Goal: Task Accomplishment & Management: Use online tool/utility

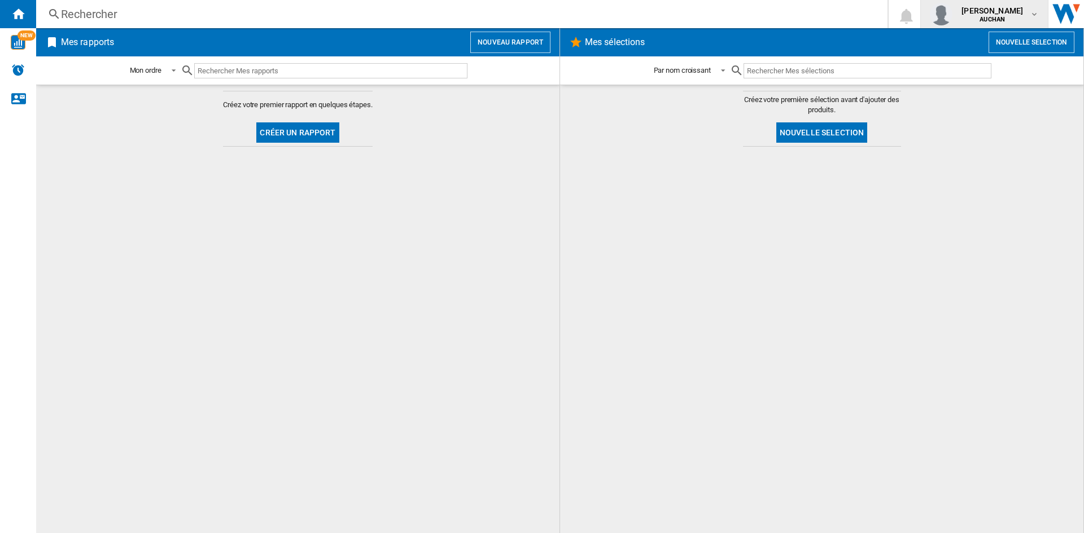
click at [1031, 9] on div "[PERSON_NAME] [GEOGRAPHIC_DATA]" at bounding box center [984, 14] width 109 height 23
drag, startPoint x: 708, startPoint y: 173, endPoint x: 649, endPoint y: 188, distance: 61.1
click at [707, 173] on md-backdrop at bounding box center [542, 266] width 1084 height 533
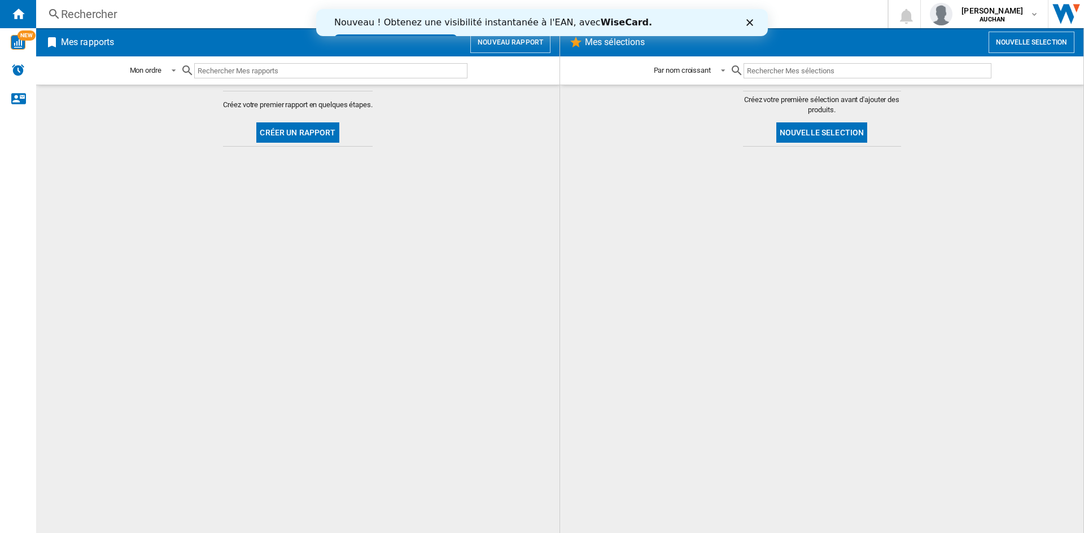
click at [301, 125] on button "Créer un rapport" at bounding box center [297, 133] width 82 height 20
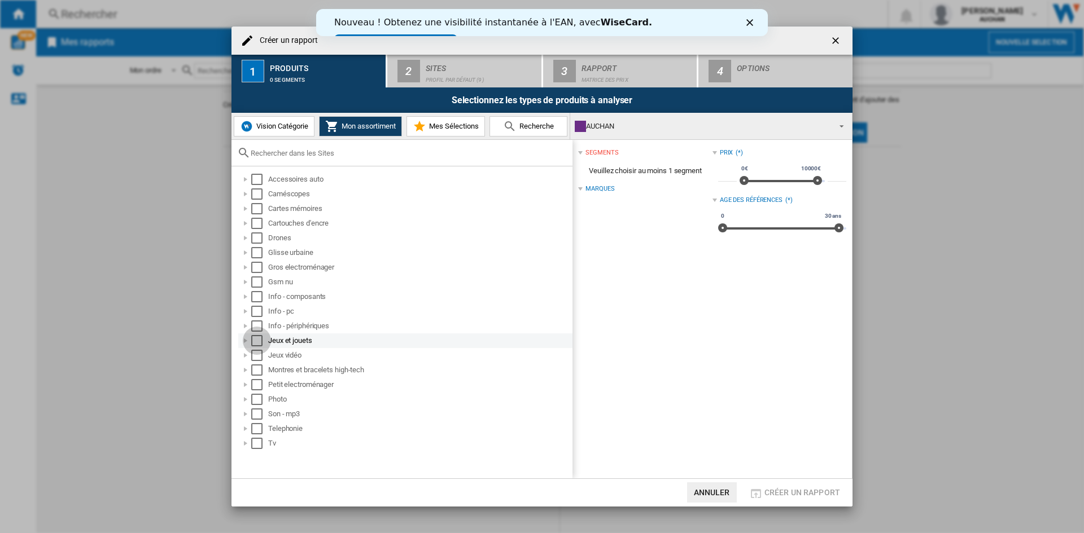
click at [256, 340] on div "Select" at bounding box center [256, 340] width 11 height 11
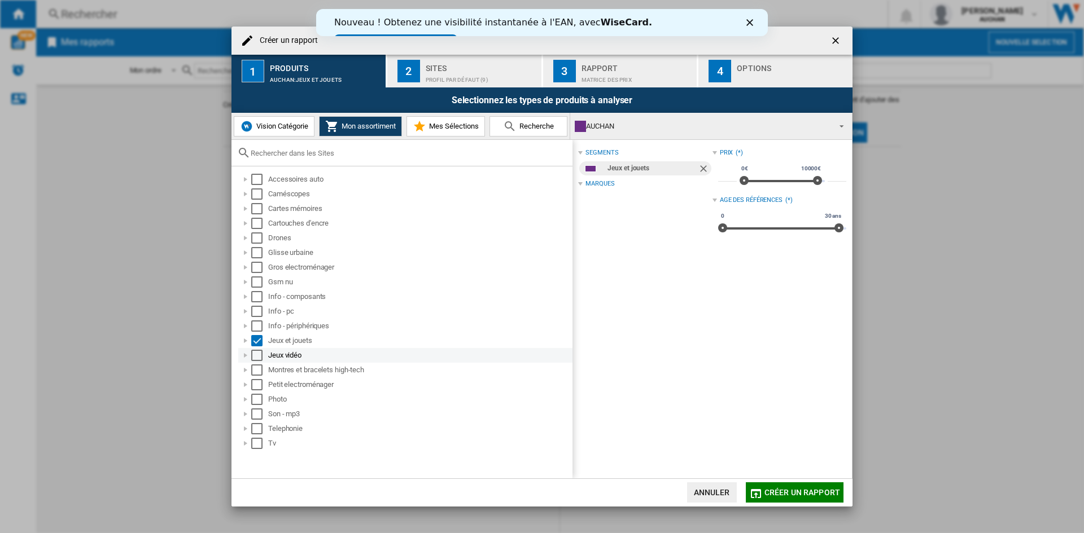
click at [252, 356] on div "Select" at bounding box center [256, 355] width 11 height 11
click at [448, 66] on div "Sites" at bounding box center [481, 65] width 111 height 12
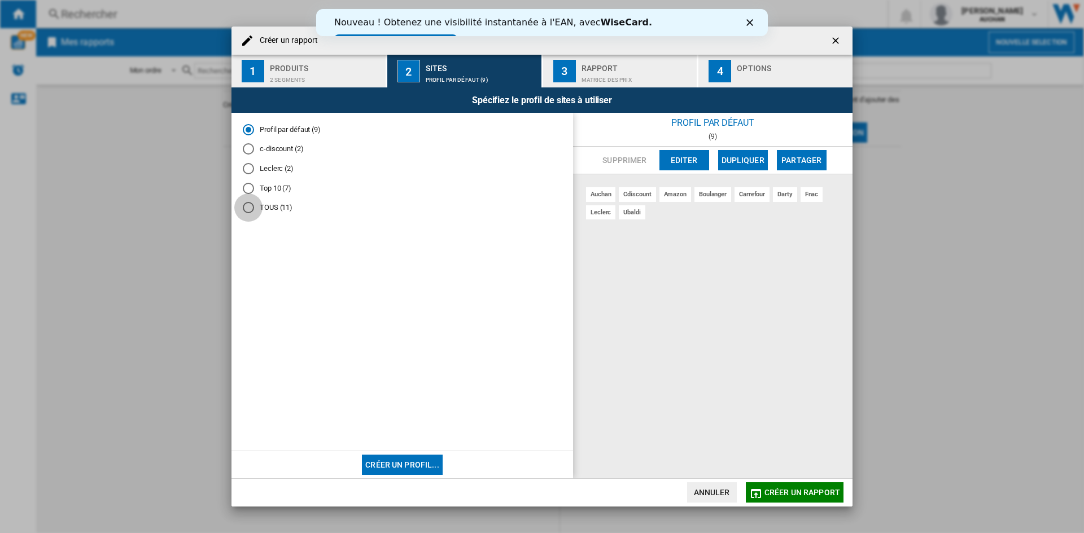
click at [246, 212] on div "TOUS (11)" at bounding box center [248, 207] width 11 height 11
click at [248, 190] on div "Top 10 (7)" at bounding box center [248, 188] width 11 height 11
click at [247, 170] on div "Leclerc (2)" at bounding box center [248, 168] width 11 height 11
click at [249, 151] on div "c-discount (2)" at bounding box center [248, 148] width 11 height 11
click at [249, 121] on div "Profil par défaut (9) c-discount (2) [PERSON_NAME] (2) Top 10 (7) TOUS (11)" at bounding box center [402, 282] width 342 height 339
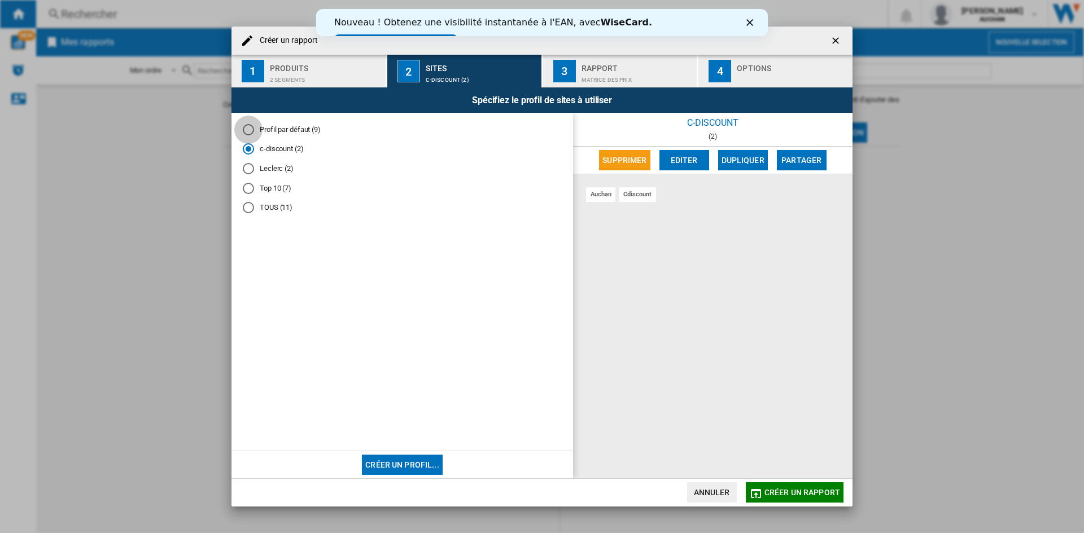
click at [248, 128] on div "Profil par défaut (9)" at bounding box center [248, 129] width 11 height 11
click at [252, 211] on div "TOUS (11)" at bounding box center [248, 207] width 11 height 11
click at [836, 41] on ng-md-icon "getI18NText('BUTTONS.CLOSE_DIALOG')" at bounding box center [837, 42] width 14 height 14
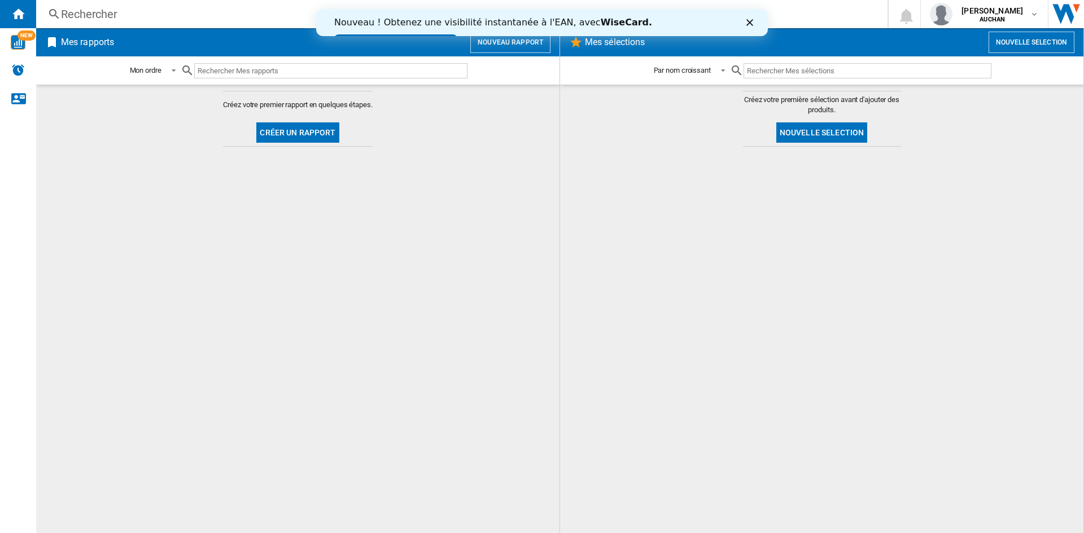
click at [308, 133] on button "Créer un rapport" at bounding box center [297, 133] width 82 height 20
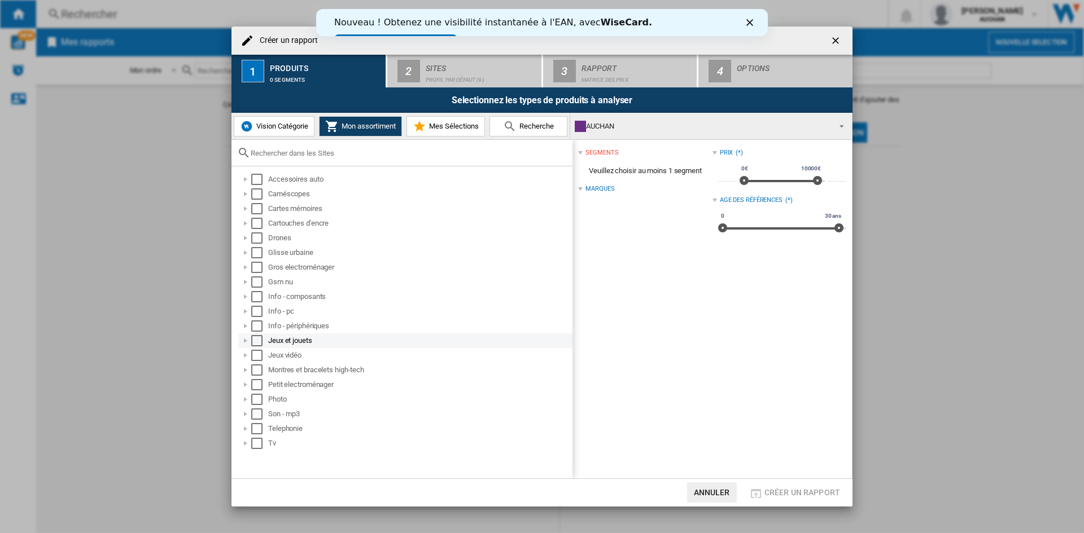
click at [252, 340] on div "Select" at bounding box center [256, 340] width 11 height 11
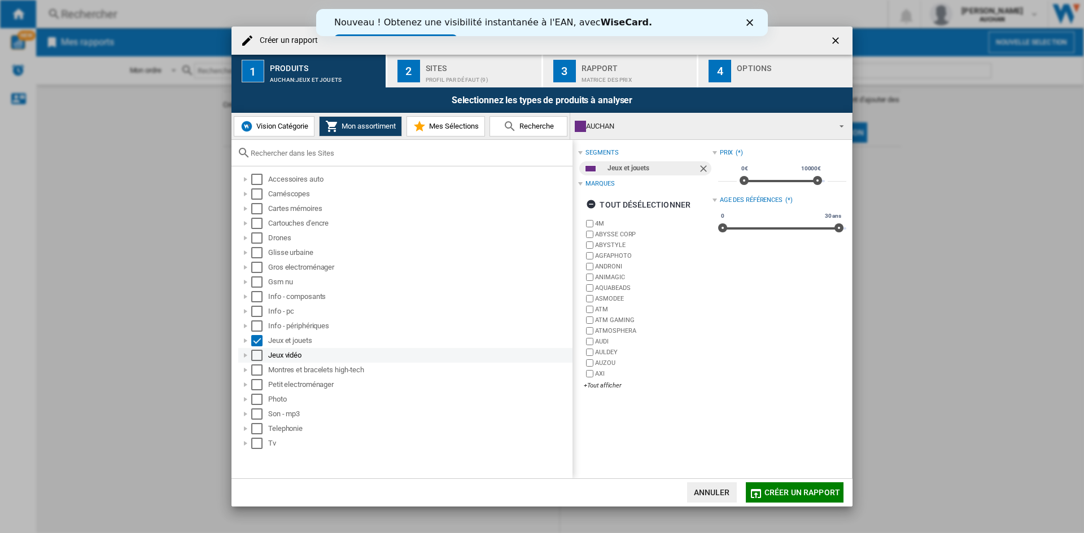
click at [253, 355] on div "Select" at bounding box center [256, 355] width 11 height 11
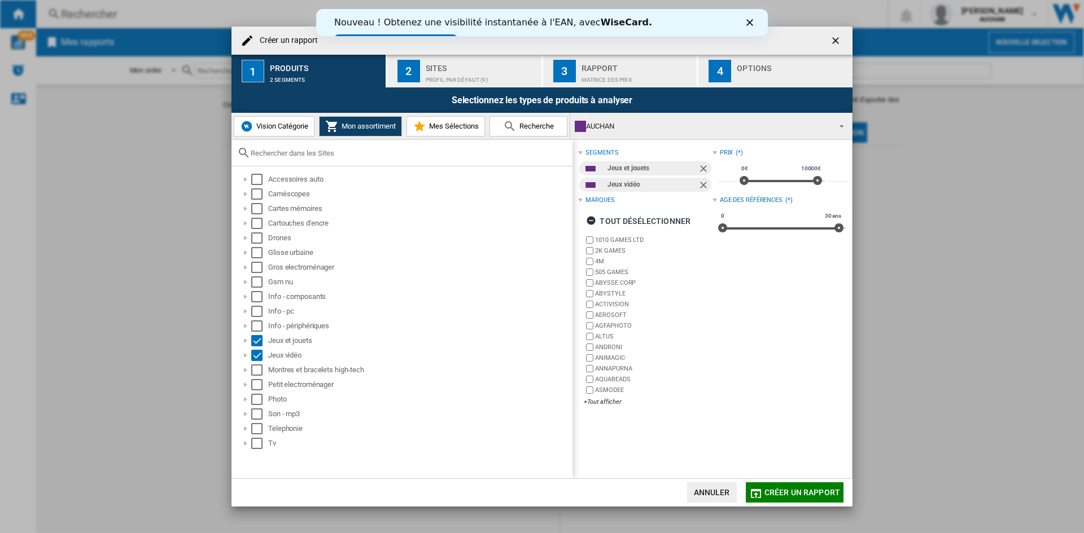
click at [461, 71] on div "Sites" at bounding box center [481, 65] width 111 height 12
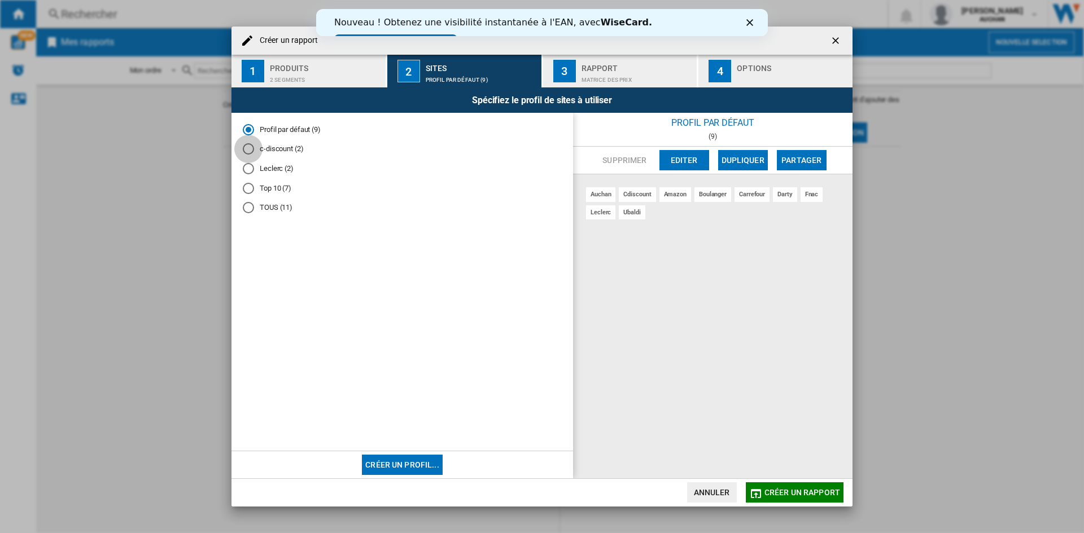
click at [249, 152] on div "c-discount (2)" at bounding box center [248, 148] width 11 height 11
click at [247, 168] on div "Leclerc (2)" at bounding box center [248, 168] width 11 height 11
click at [246, 194] on md-radio-group "Profil par défaut (9) c-discount (2) [PERSON_NAME] (2) Top 10 (7) TOUS (11)" at bounding box center [402, 173] width 319 height 98
click at [251, 190] on div "Top 10 (7)" at bounding box center [248, 188] width 11 height 11
click at [249, 202] on div "TOUS (11)" at bounding box center [248, 207] width 11 height 11
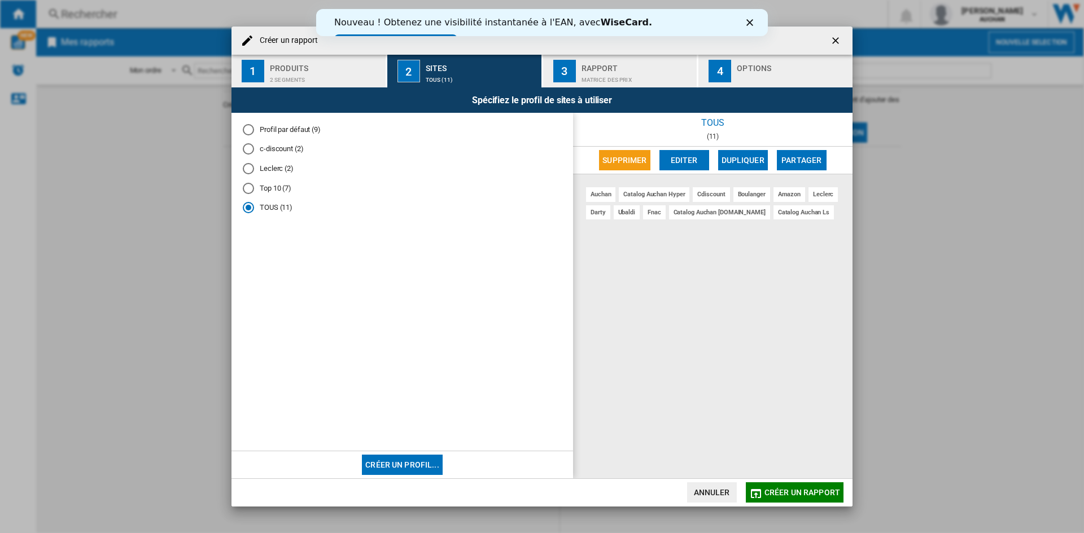
click at [687, 158] on button "Editer" at bounding box center [684, 160] width 50 height 20
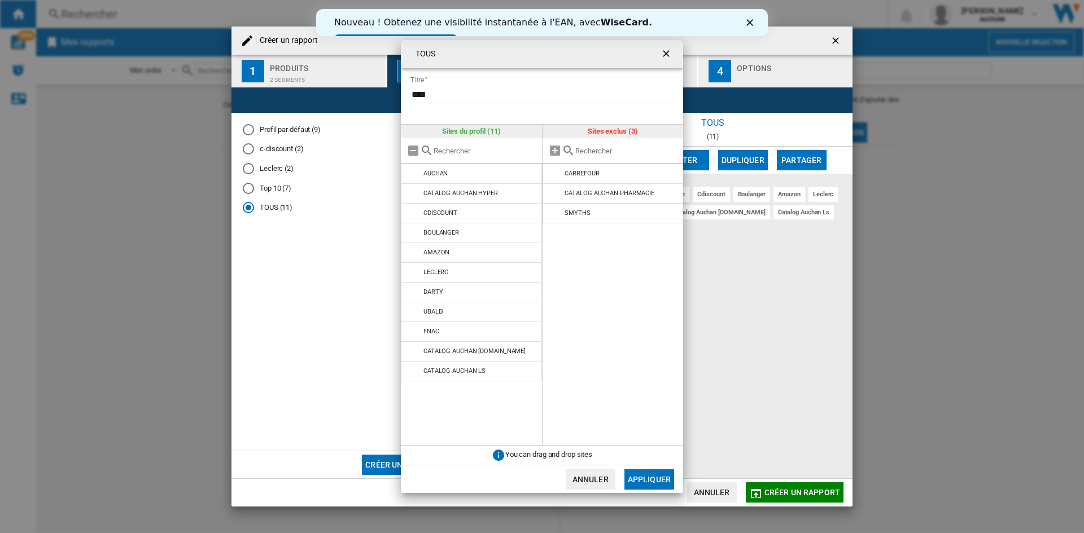
click at [587, 480] on button "Annuler" at bounding box center [591, 480] width 50 height 20
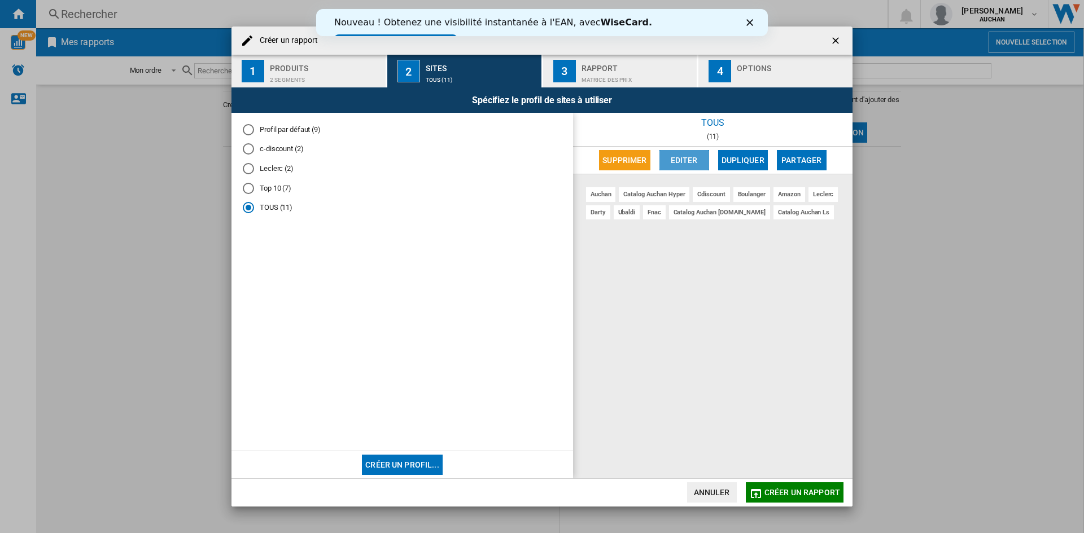
click at [679, 158] on button "Editer" at bounding box center [684, 160] width 50 height 20
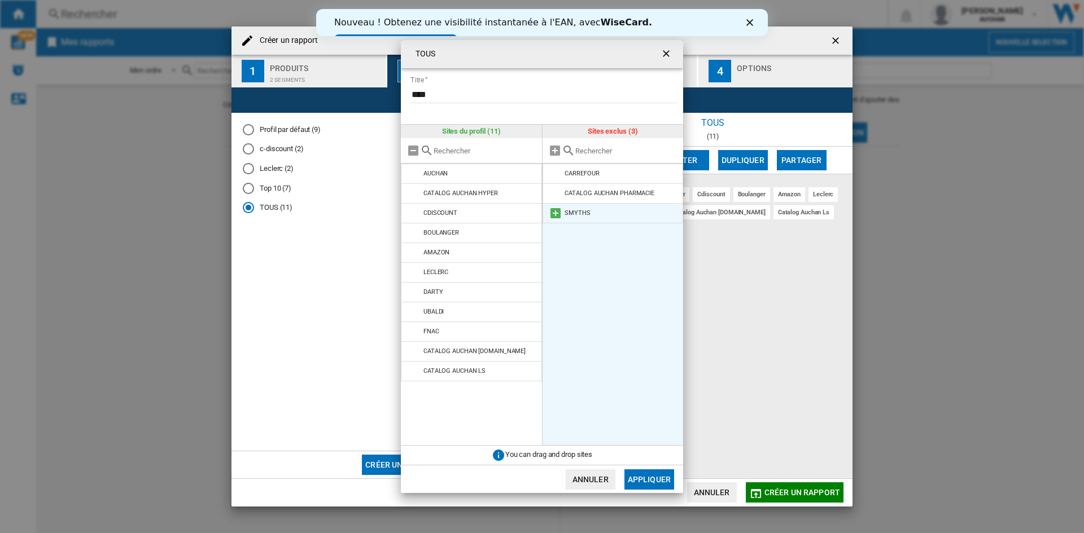
click at [553, 213] on md-icon "{{::title}} {{::getI18NText('BUTTONS.CANCEL')}} ..." at bounding box center [556, 214] width 14 height 14
click at [555, 173] on md-icon "{{::title}} {{::getI18NText('BUTTONS.CANCEL')}} ..." at bounding box center [556, 174] width 14 height 14
click at [653, 476] on button "Appliquer" at bounding box center [649, 480] width 50 height 20
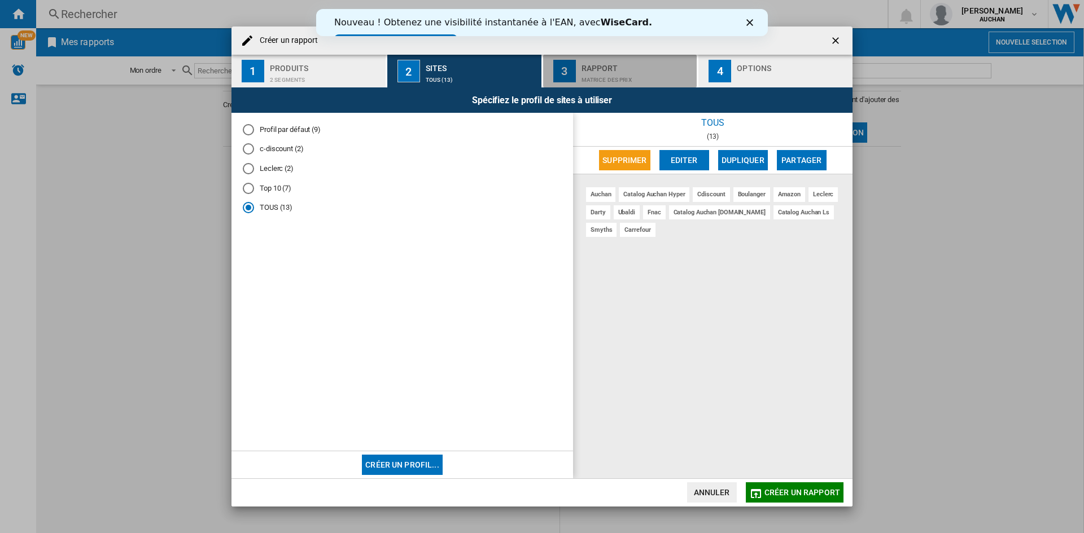
click at [619, 68] on div "Rapport" at bounding box center [636, 65] width 111 height 12
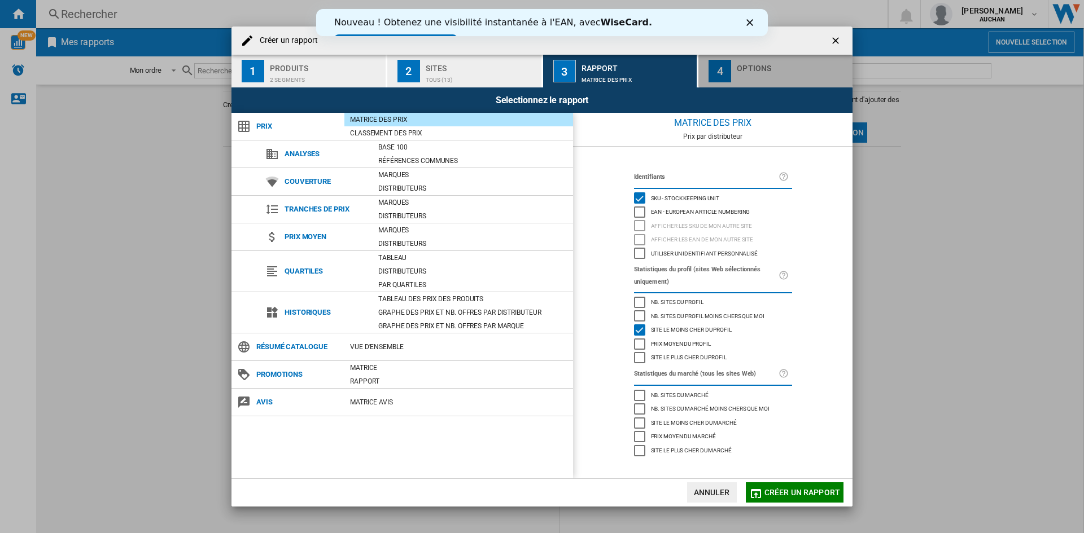
click at [742, 67] on div "Options" at bounding box center [792, 65] width 111 height 12
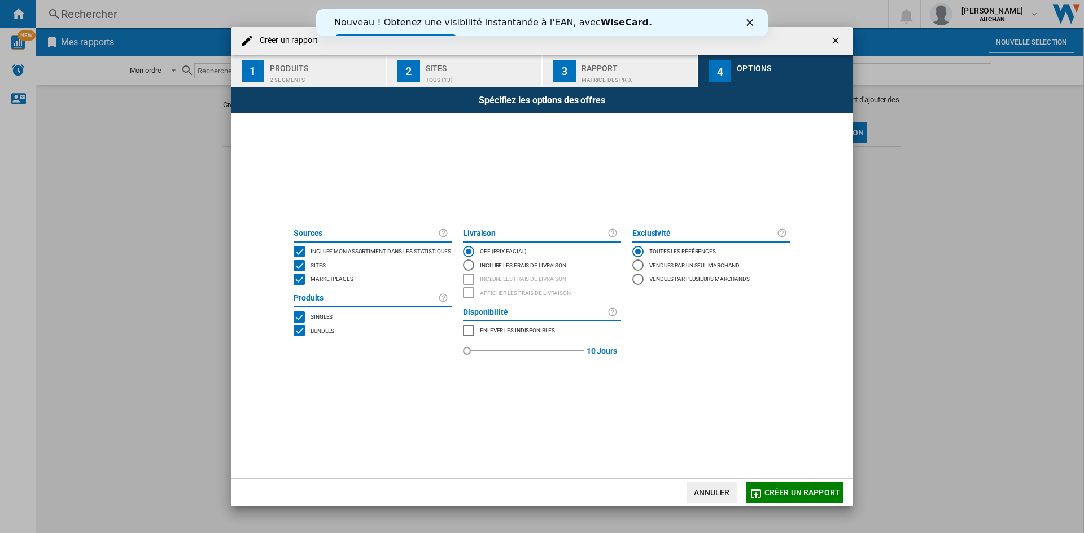
click at [452, 76] on div "TOUS (13)" at bounding box center [481, 77] width 111 height 12
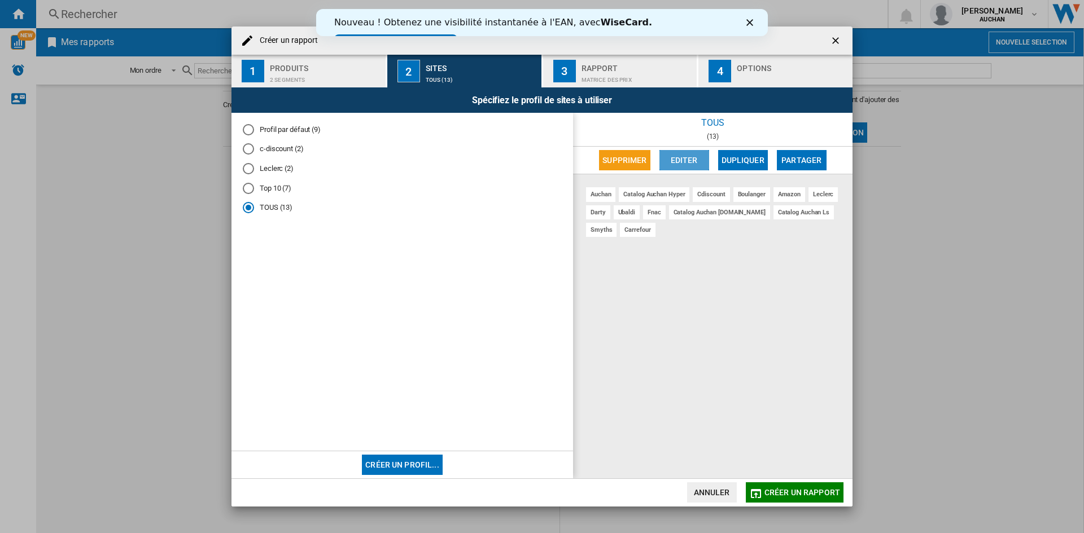
click at [676, 155] on button "Editer" at bounding box center [684, 160] width 50 height 20
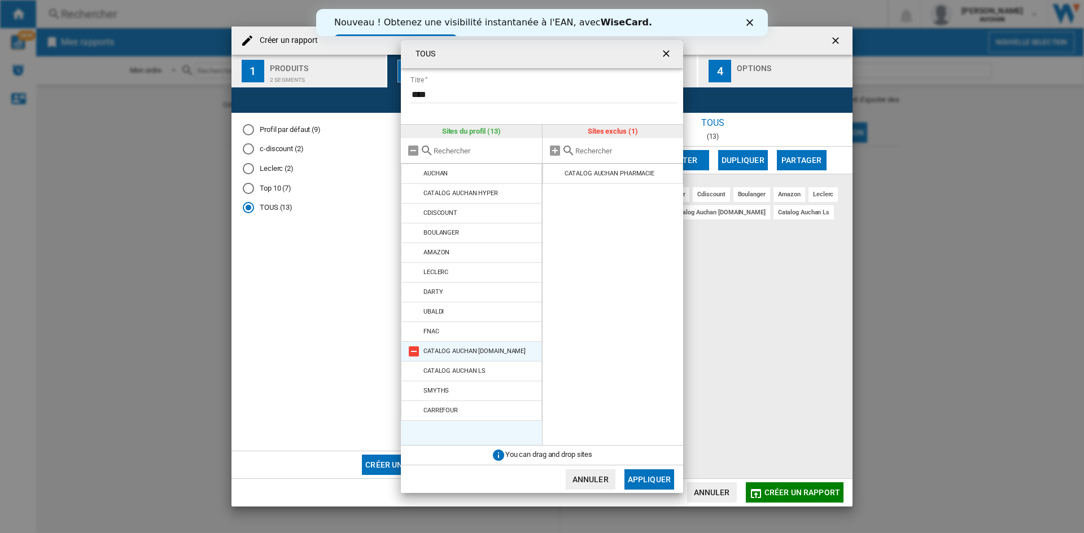
click at [413, 351] on md-icon "{{::title}} {{::getI18NText('BUTTONS.CANCEL')}} ..." at bounding box center [414, 352] width 14 height 14
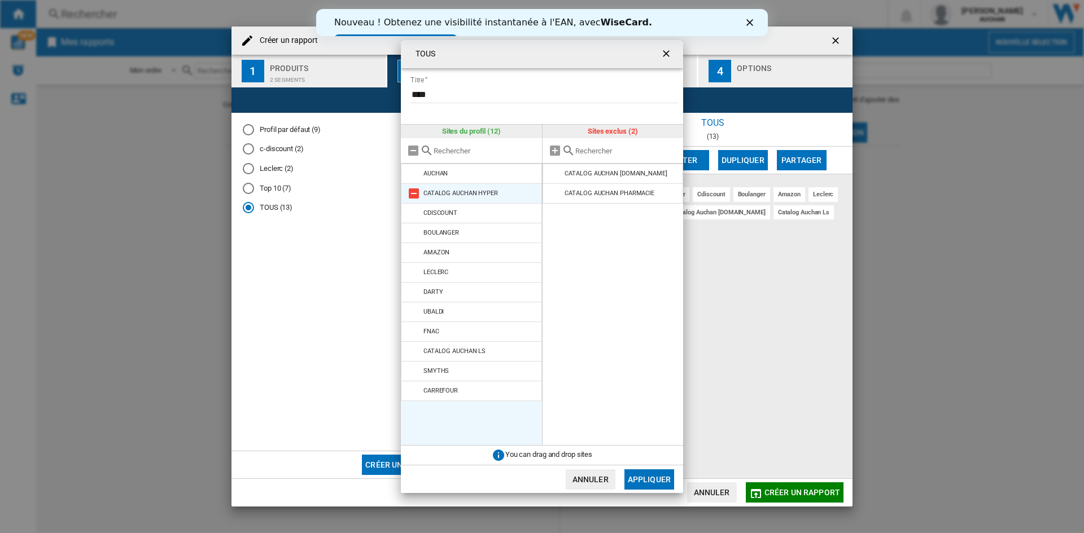
click at [418, 194] on md-icon "{{::title}} {{::getI18NText('BUTTONS.CANCEL')}} ..." at bounding box center [414, 194] width 14 height 14
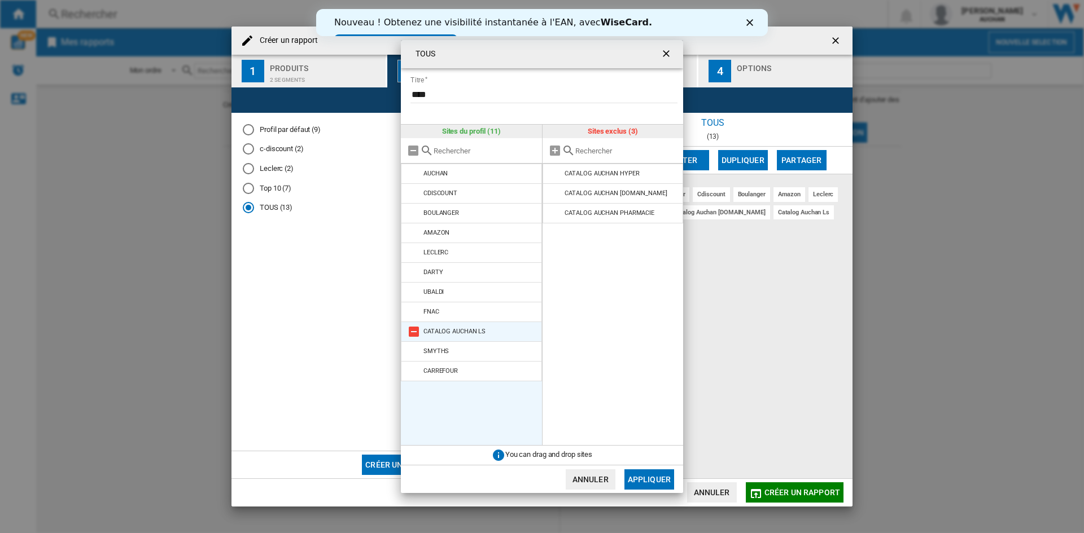
click at [414, 333] on md-icon "{{::title}} {{::getI18NText('BUTTONS.CANCEL')}} ..." at bounding box center [414, 332] width 14 height 14
click at [645, 473] on button "Appliquer" at bounding box center [649, 480] width 50 height 20
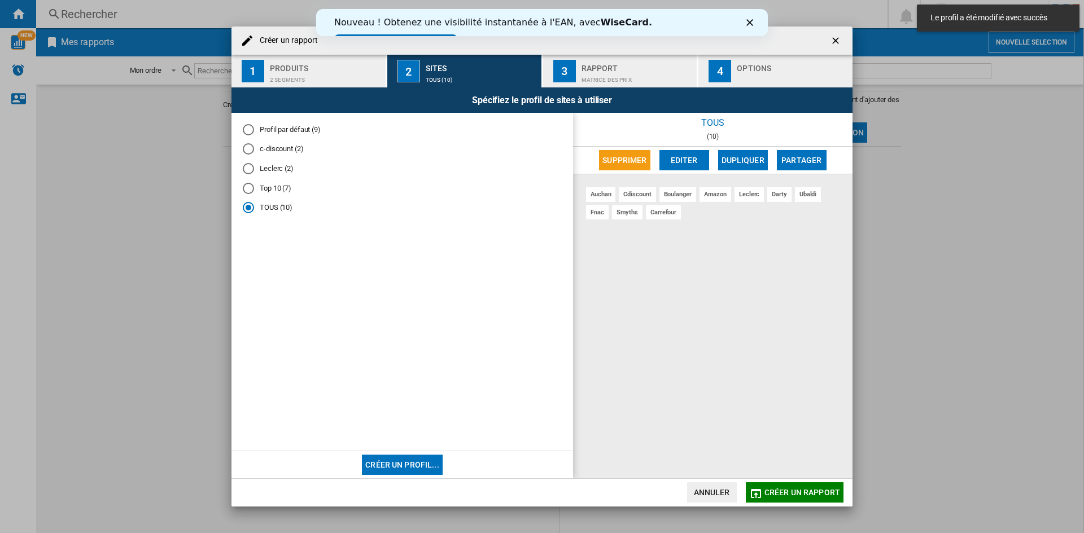
click at [822, 493] on span "Créer un rapport" at bounding box center [802, 492] width 76 height 9
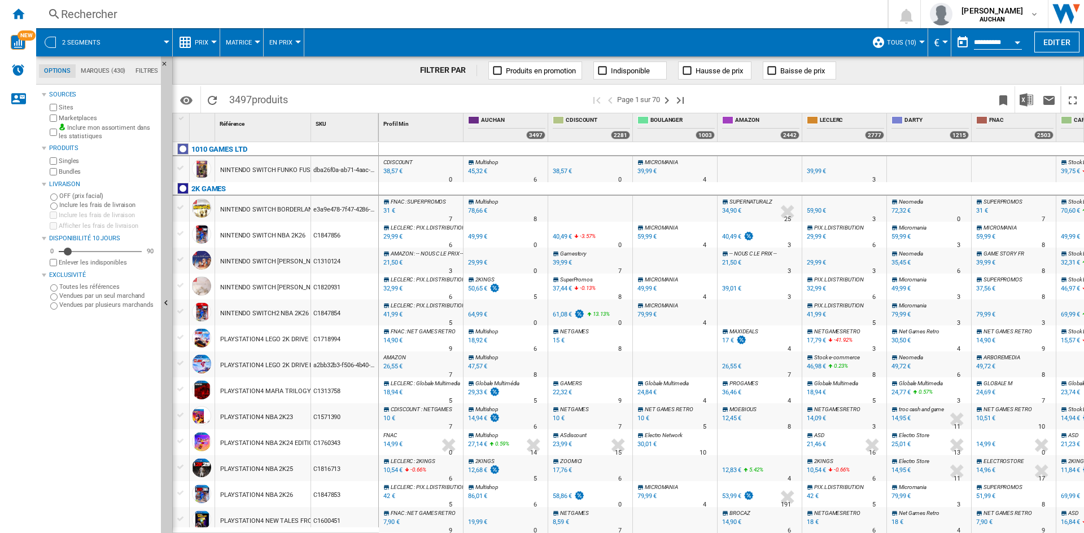
click at [78, 44] on span "2 segments" at bounding box center [81, 42] width 38 height 7
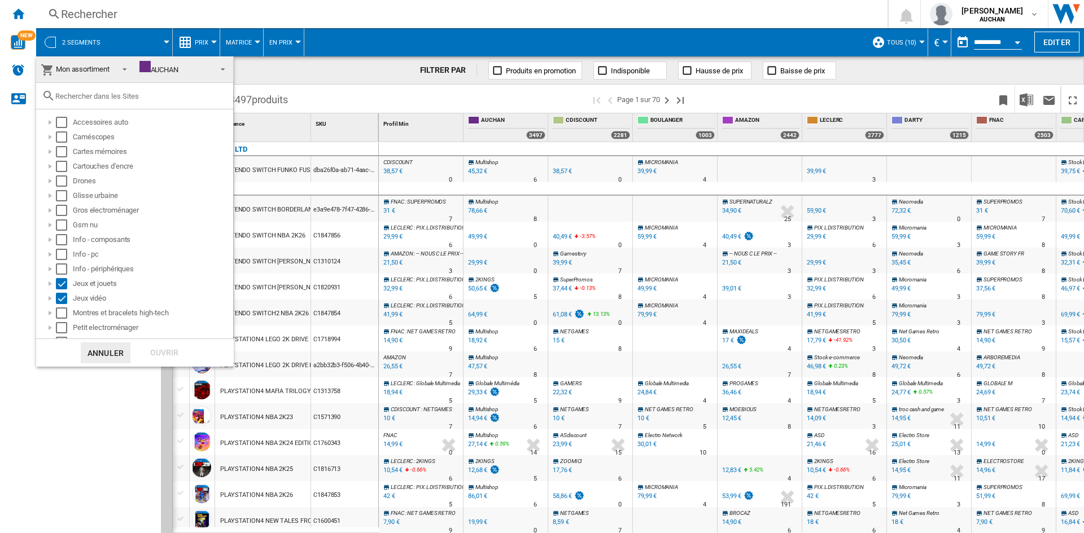
click at [213, 72] on span at bounding box center [220, 68] width 14 height 16
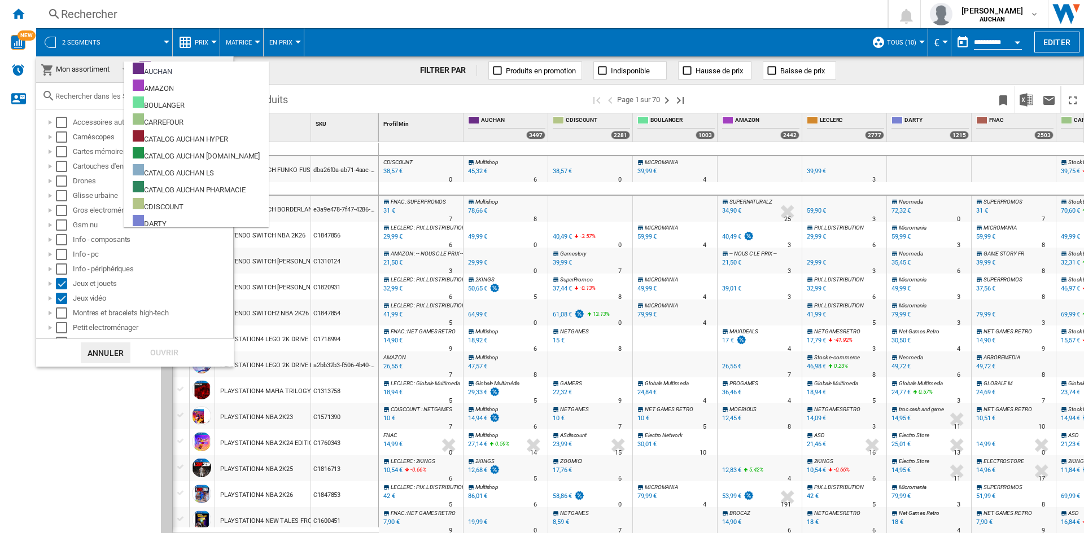
click at [91, 69] on span "Mon assortiment" at bounding box center [83, 69] width 54 height 8
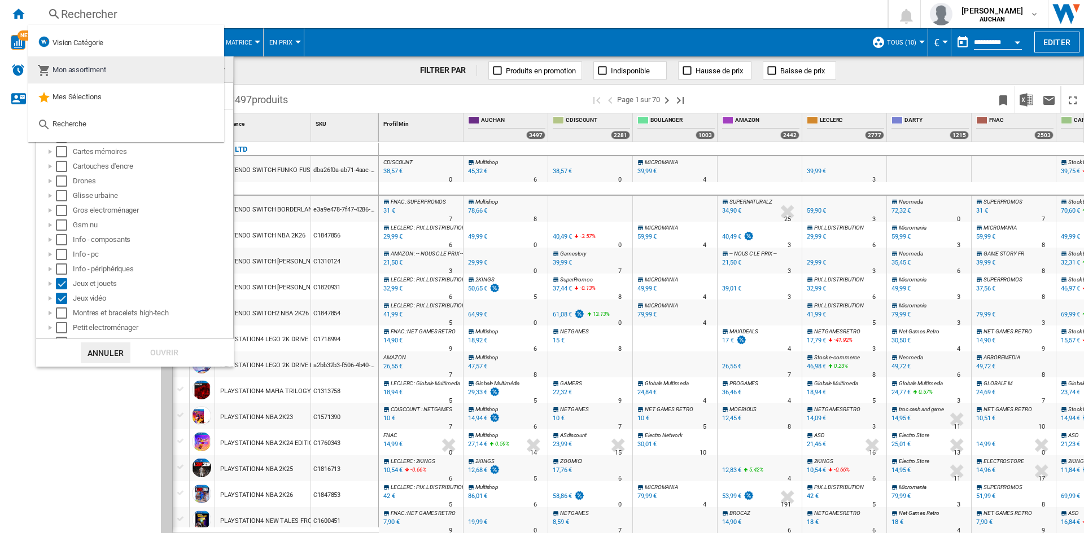
click at [103, 68] on span "Mon assortiment" at bounding box center [80, 69] width 54 height 8
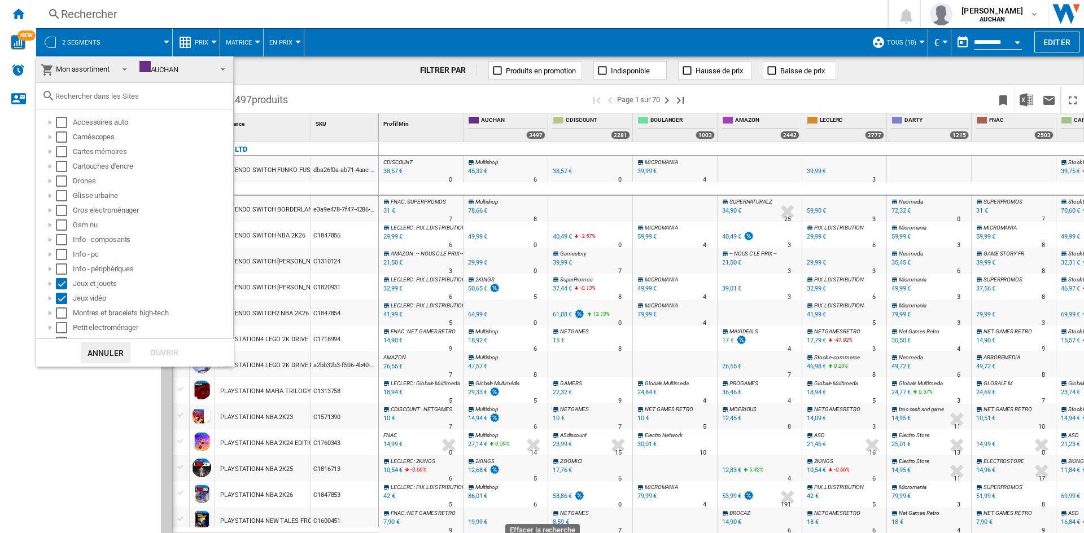
click at [201, 68] on span "AUCHAN" at bounding box center [175, 69] width 72 height 17
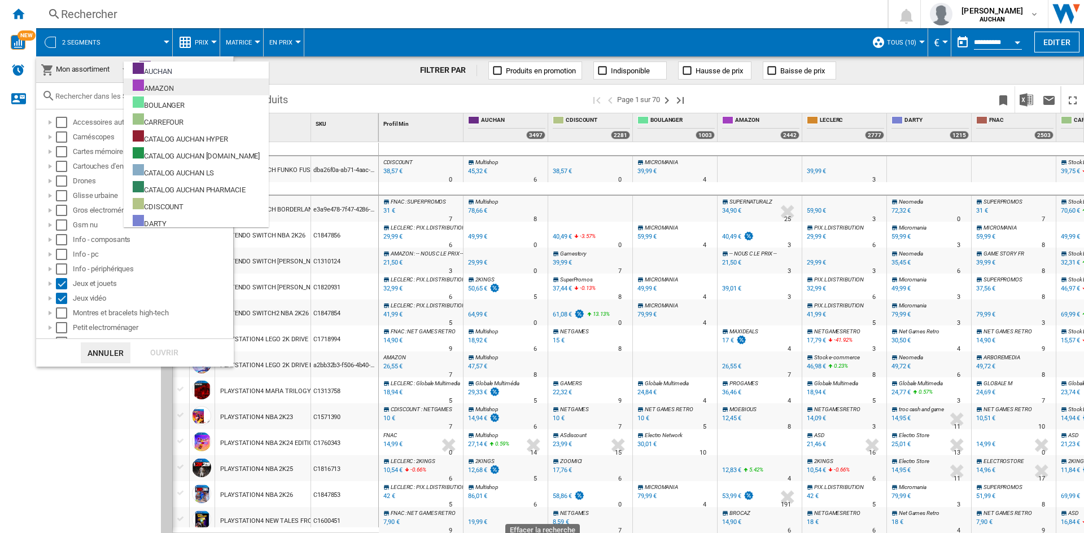
click at [158, 84] on div "AMAZON" at bounding box center [153, 87] width 41 height 14
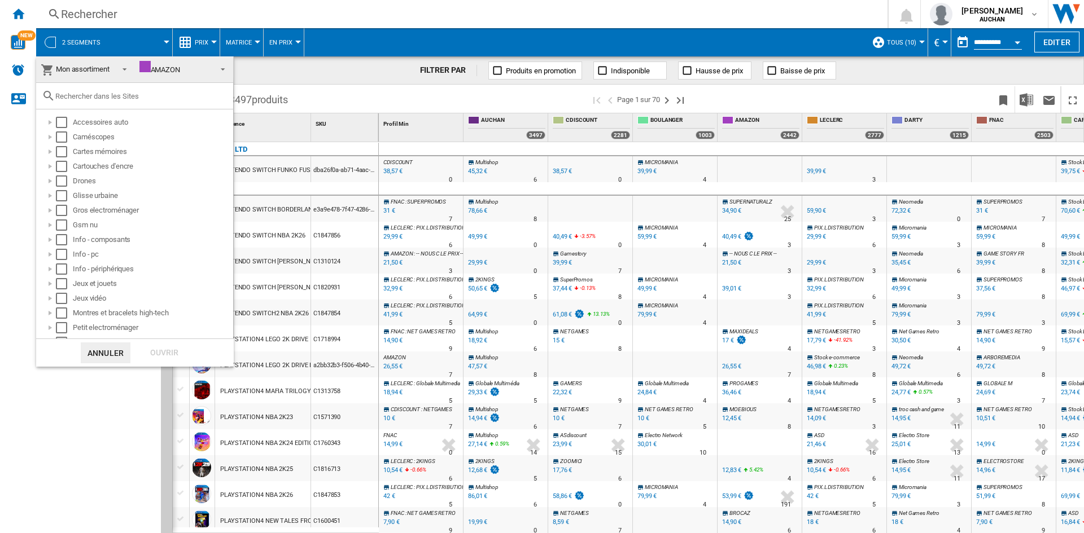
click at [163, 71] on div "AMAZON" at bounding box center [159, 69] width 41 height 8
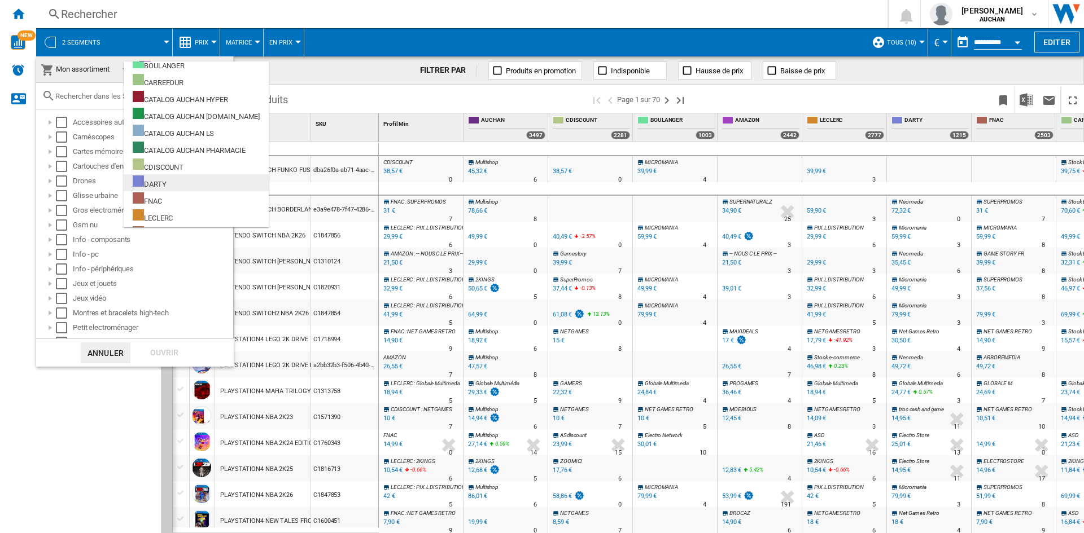
scroll to position [71, 0]
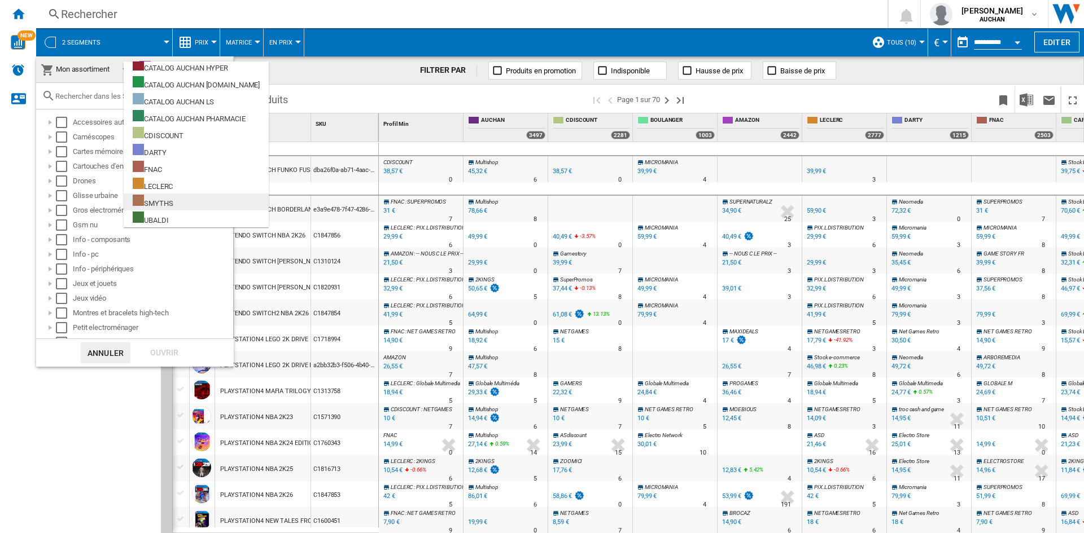
click at [161, 202] on div "SMYTHS" at bounding box center [153, 202] width 40 height 14
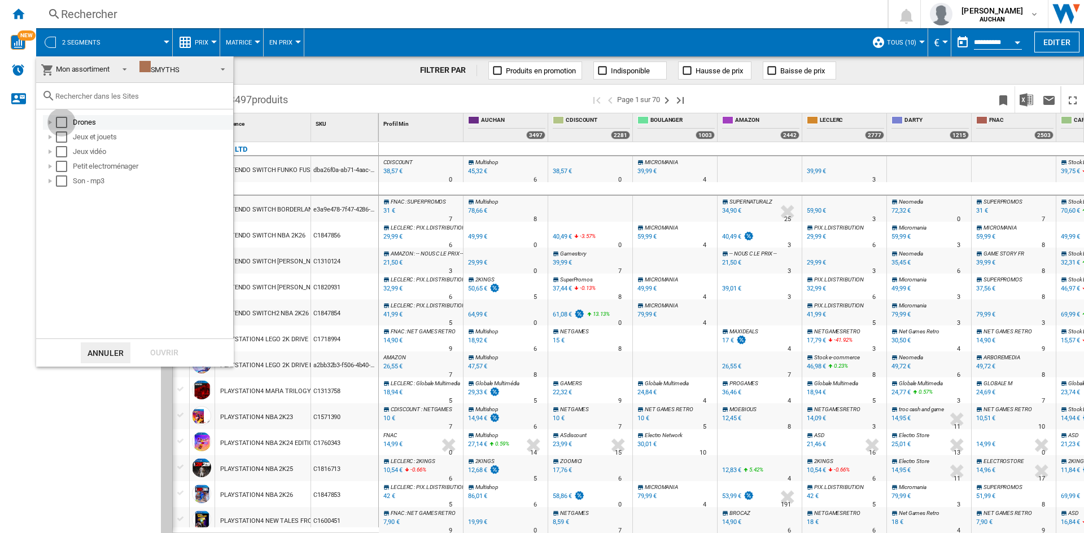
click at [63, 125] on div "Select" at bounding box center [61, 122] width 11 height 11
click at [62, 139] on div "Select" at bounding box center [61, 137] width 11 height 11
click at [63, 155] on div "Select" at bounding box center [61, 151] width 11 height 11
click at [63, 168] on div "Select" at bounding box center [61, 166] width 11 height 11
click at [60, 180] on div "Select" at bounding box center [61, 181] width 11 height 11
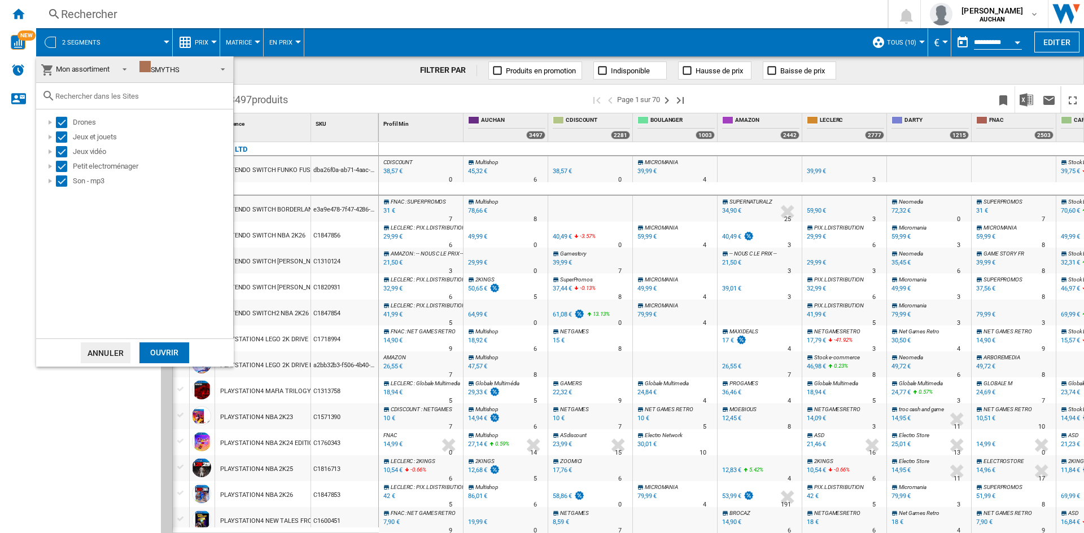
click at [158, 345] on div "Ouvrir" at bounding box center [164, 353] width 50 height 21
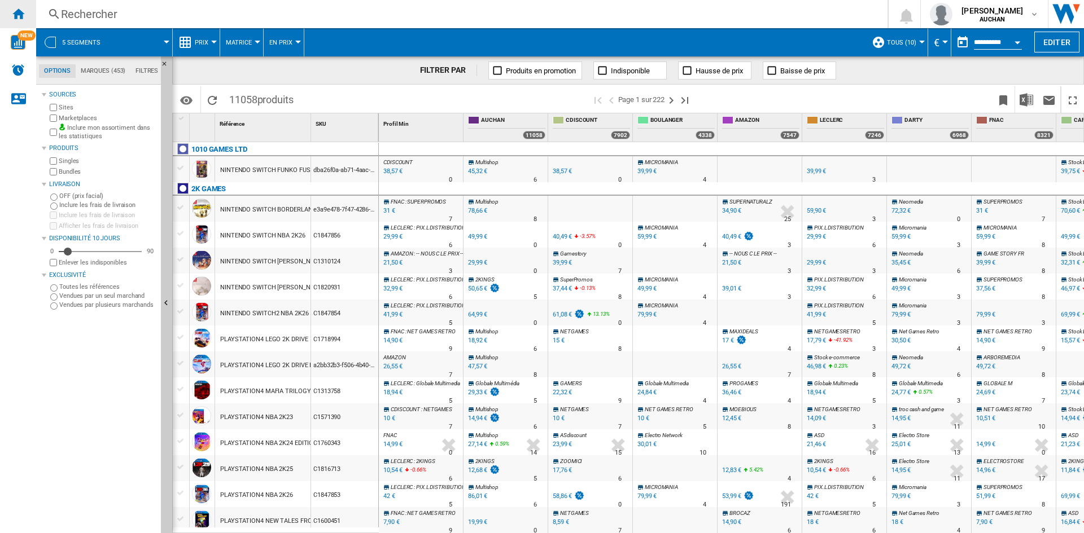
click at [24, 11] on ng-md-icon "Accueil" at bounding box center [18, 14] width 14 height 14
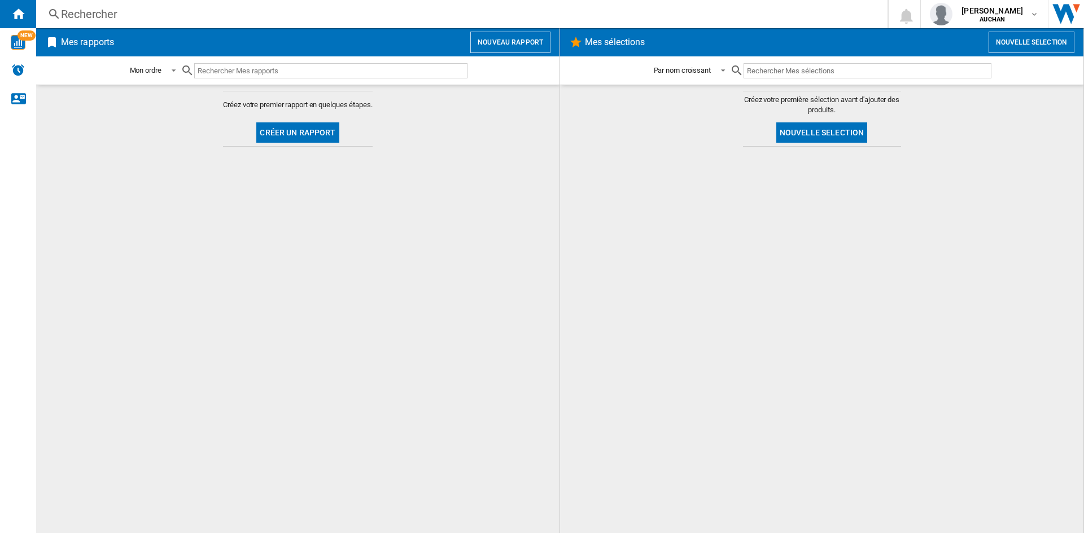
click at [294, 129] on button "Créer un rapport" at bounding box center [297, 133] width 82 height 20
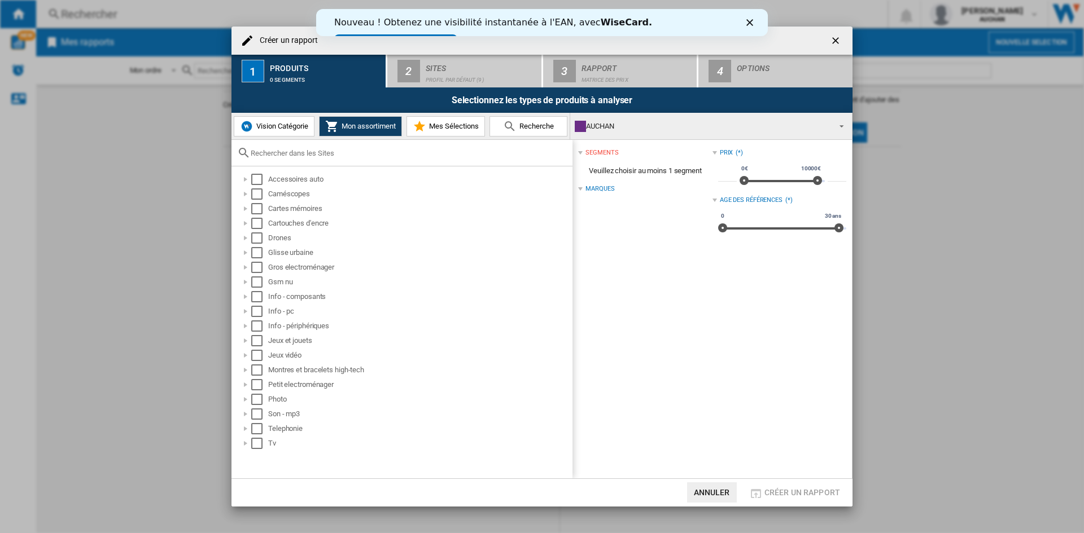
click at [263, 125] on span "Vision Catégorie" at bounding box center [280, 126] width 55 height 8
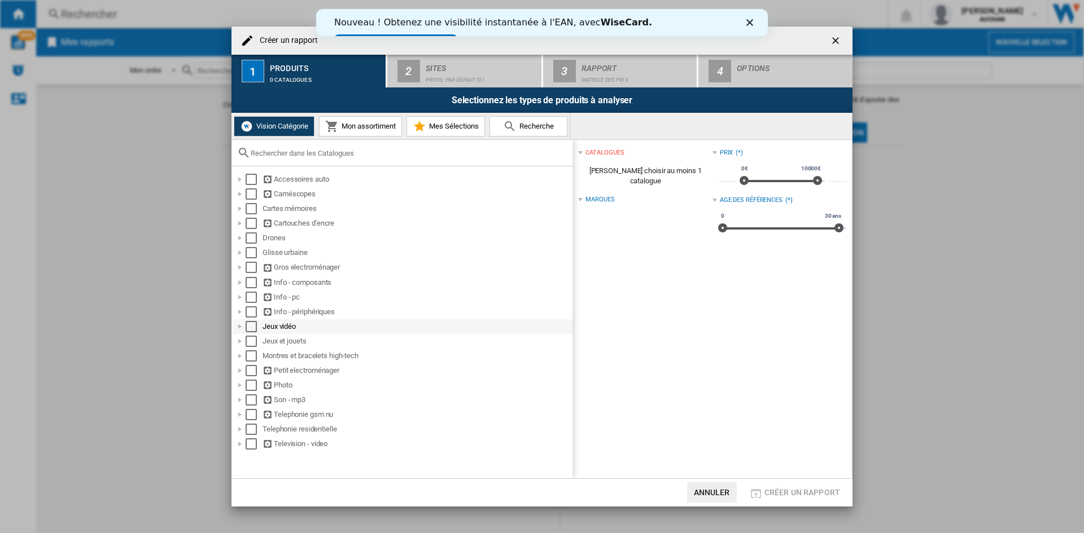
click at [250, 326] on div "Select" at bounding box center [251, 326] width 11 height 11
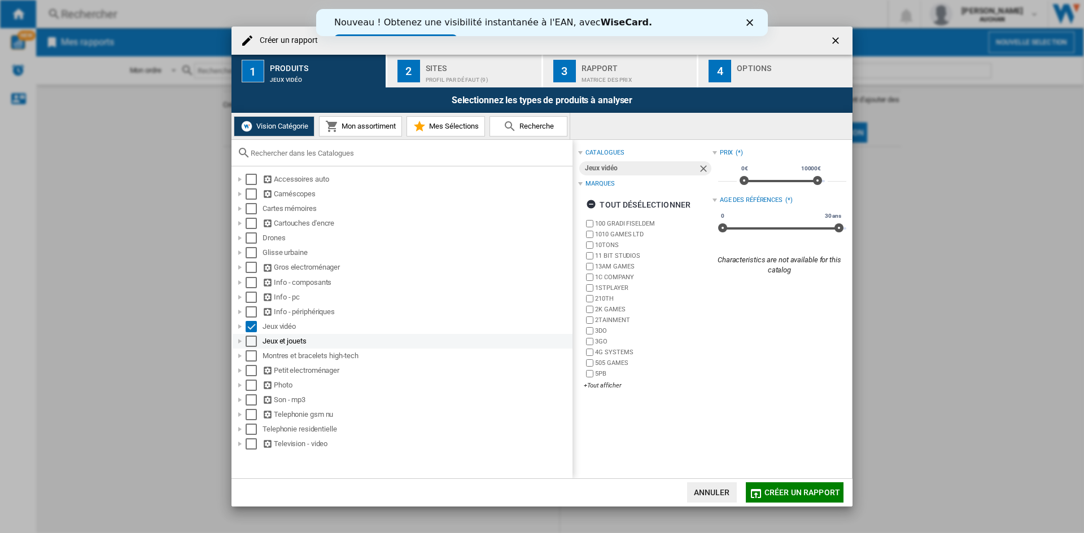
click at [250, 343] on div "Select" at bounding box center [251, 341] width 11 height 11
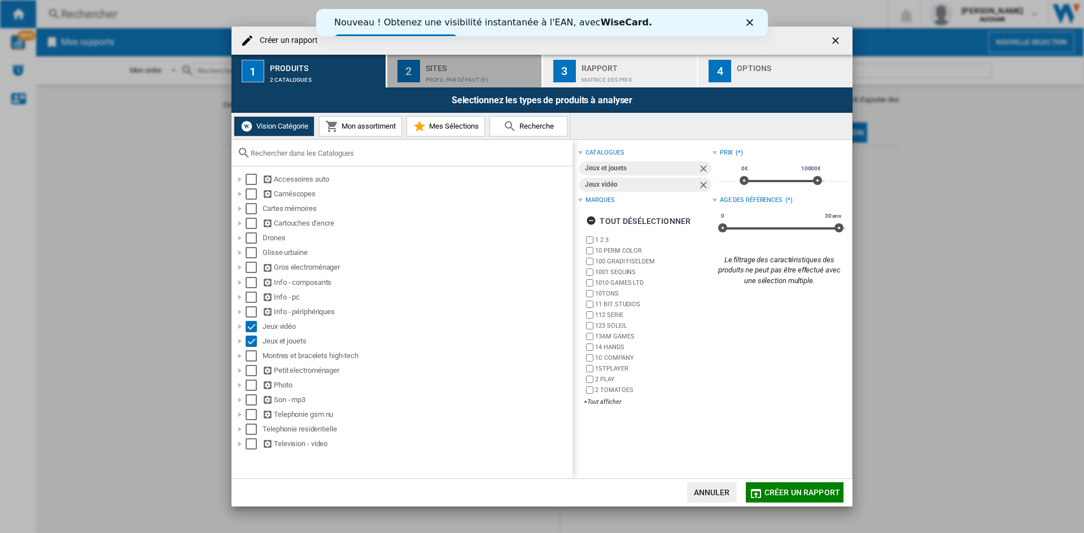
click at [450, 75] on div "Profil par défaut (9)" at bounding box center [481, 77] width 111 height 12
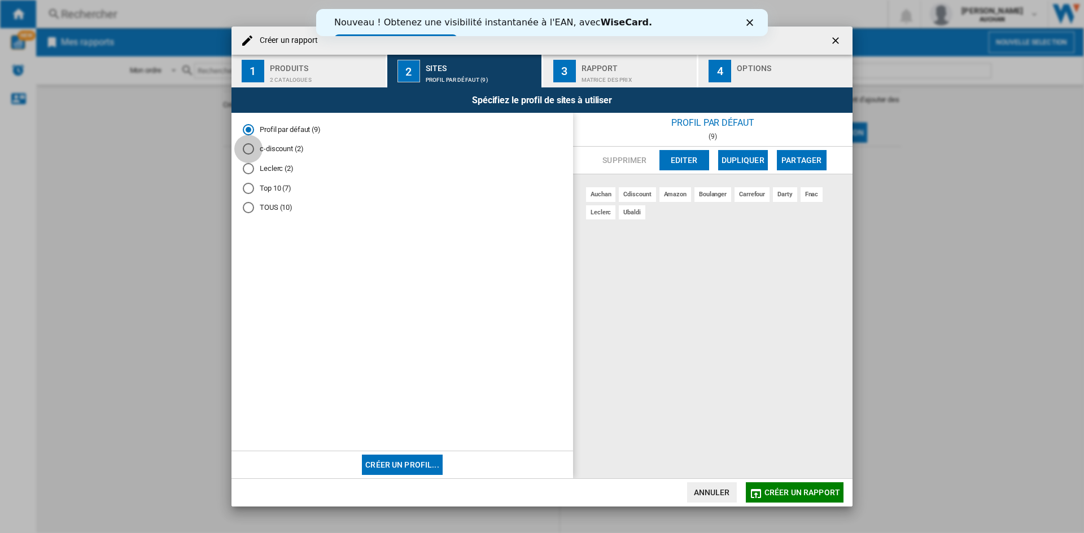
click at [253, 147] on div "c-discount (2)" at bounding box center [248, 148] width 11 height 11
click at [248, 165] on div "Leclerc (2)" at bounding box center [248, 168] width 11 height 11
click at [244, 147] on div "c-discount (2)" at bounding box center [248, 148] width 11 height 11
click at [402, 464] on button "Créer un profil..." at bounding box center [402, 465] width 81 height 20
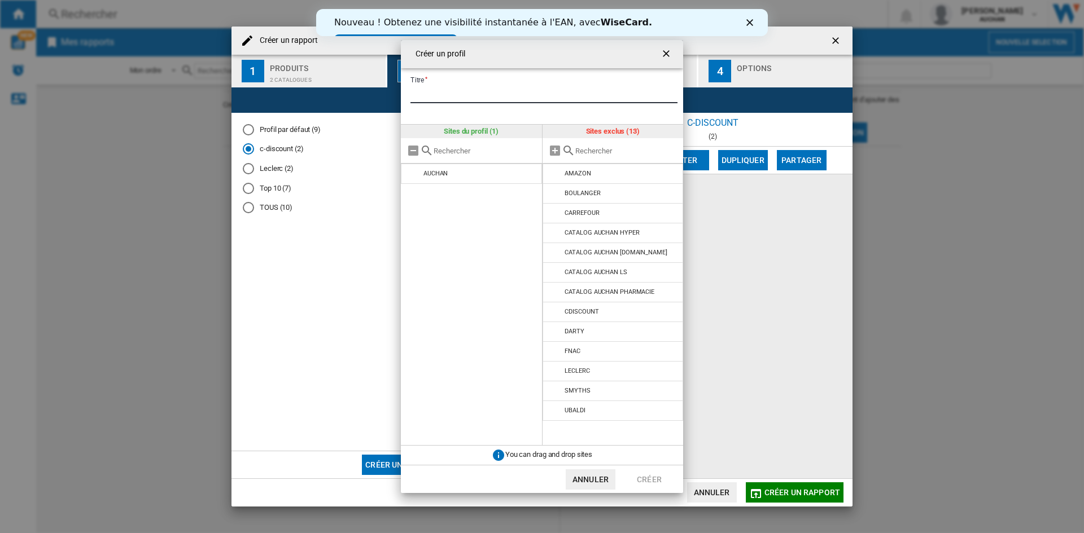
click at [452, 97] on input "Titre" at bounding box center [543, 94] width 267 height 17
type input "******"
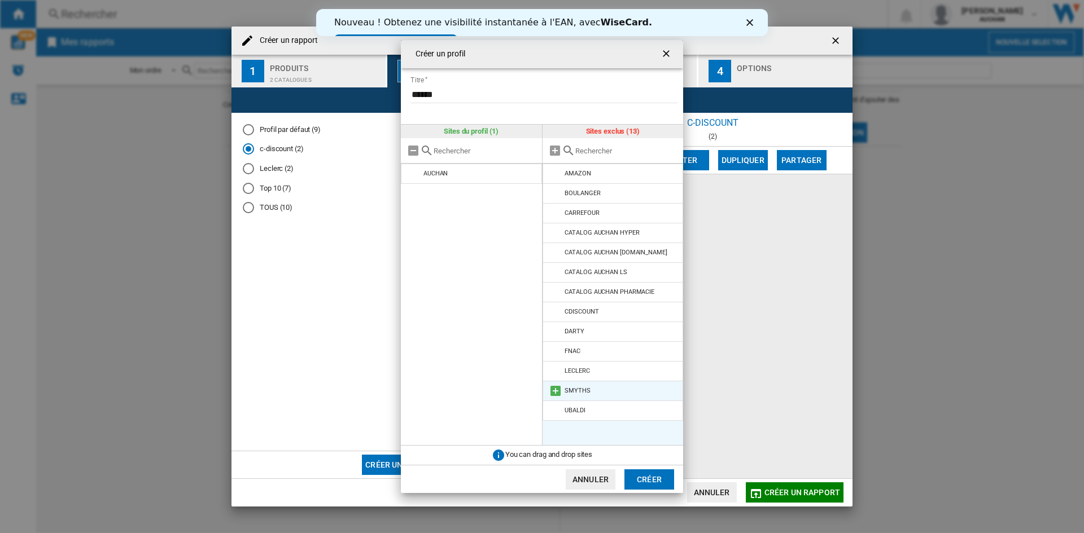
click at [556, 395] on md-icon "Créer un ..." at bounding box center [556, 391] width 14 height 14
click at [657, 478] on button "Créer" at bounding box center [649, 480] width 50 height 20
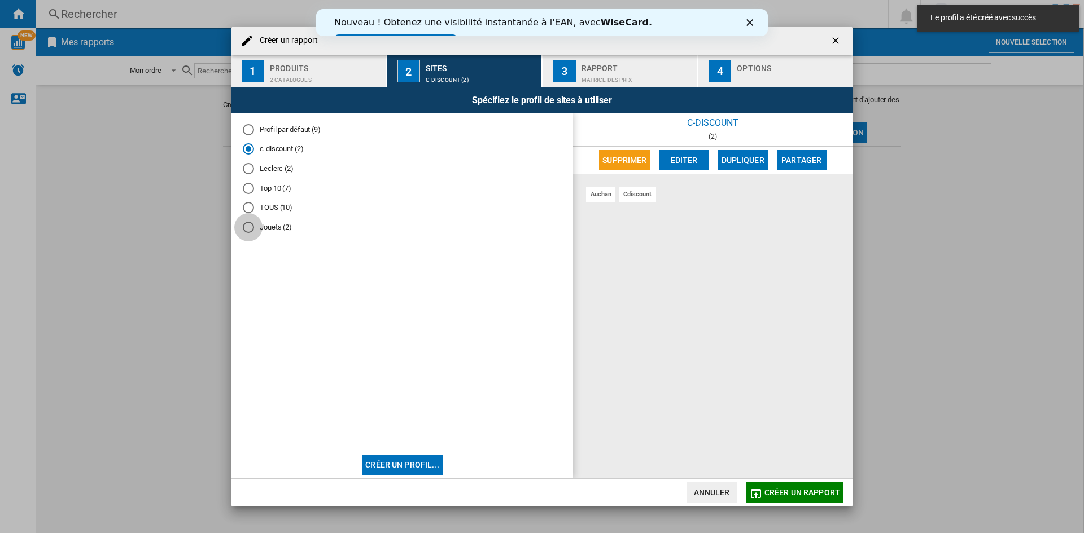
click at [252, 224] on div "Jouets (2)" at bounding box center [248, 227] width 11 height 11
click at [795, 497] on button "Créer un rapport" at bounding box center [795, 493] width 98 height 20
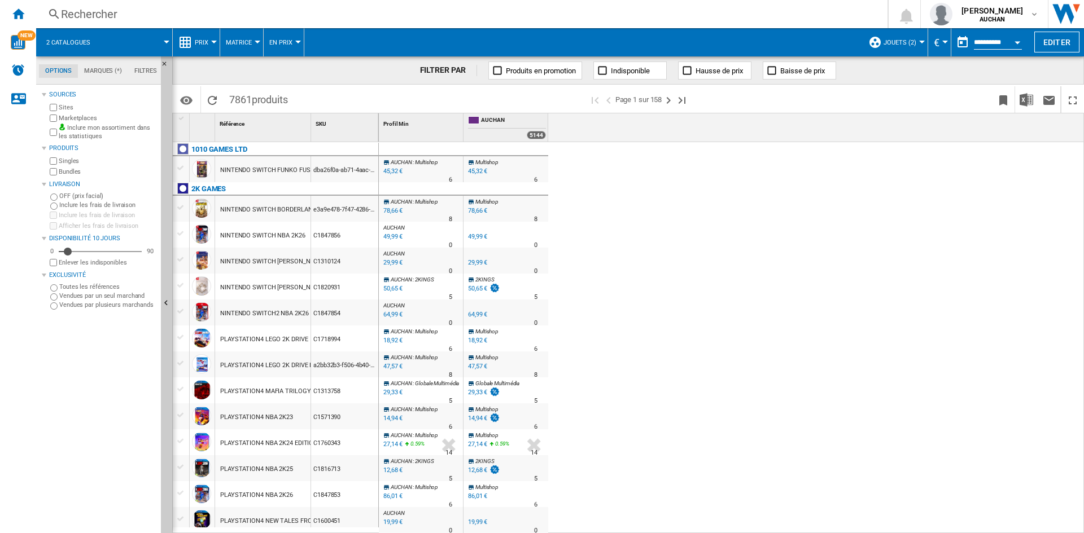
click at [85, 42] on span "2 catalogues" at bounding box center [68, 42] width 44 height 7
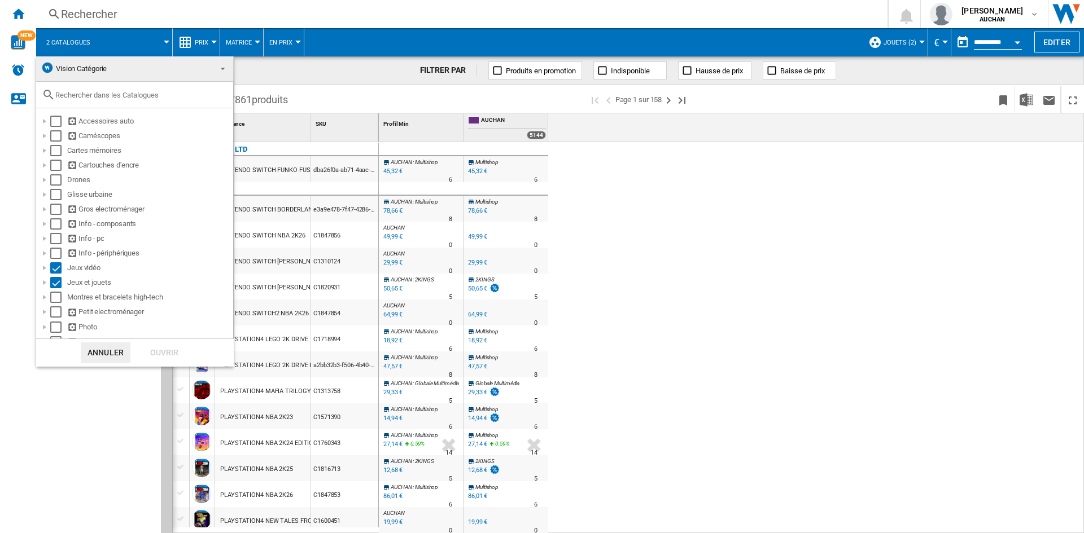
click at [213, 66] on span at bounding box center [220, 68] width 14 height 16
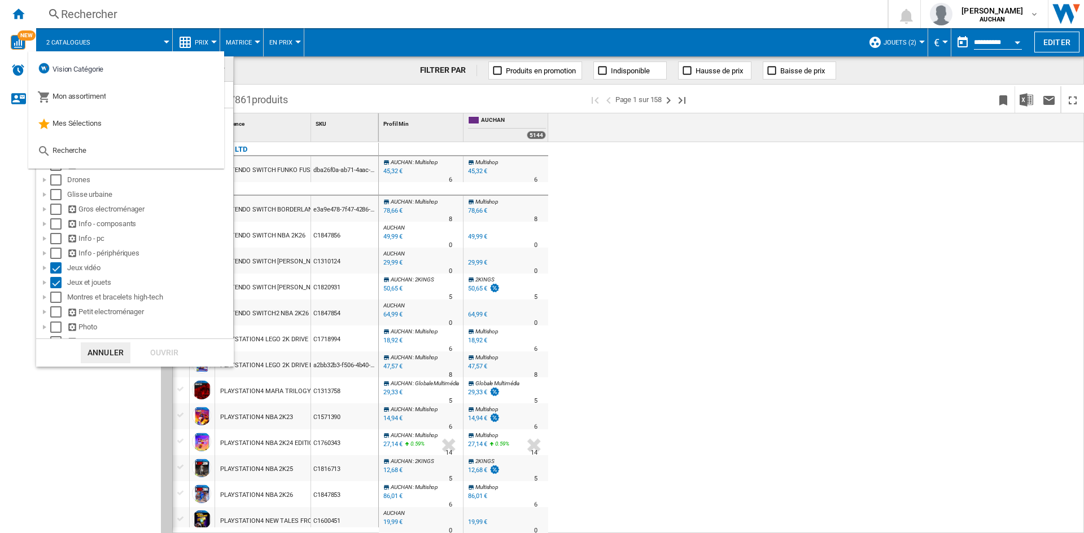
click at [568, 250] on md-backdrop at bounding box center [542, 266] width 1084 height 533
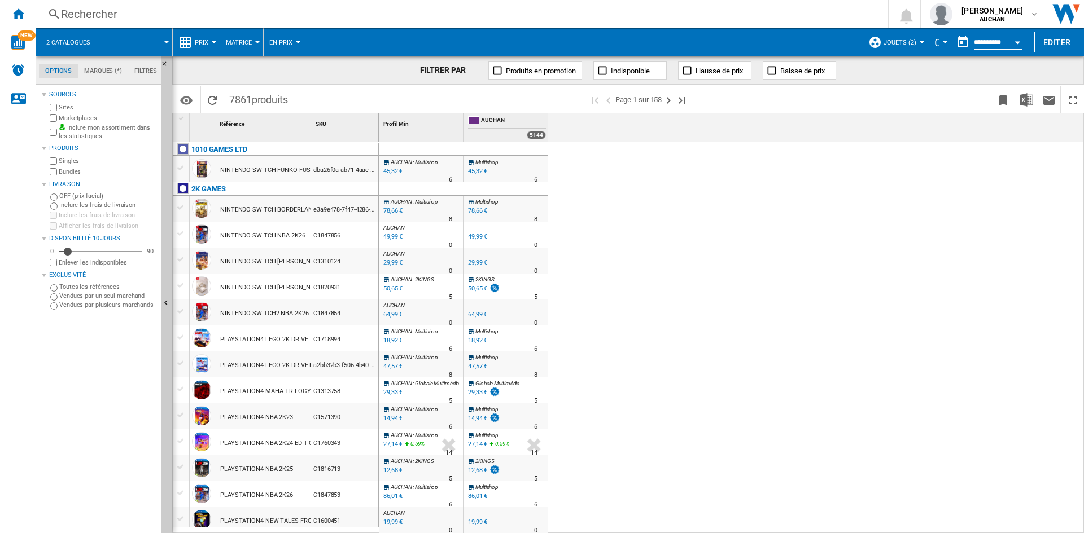
click at [97, 71] on md-tab-item "Marques (*)" at bounding box center [103, 71] width 50 height 14
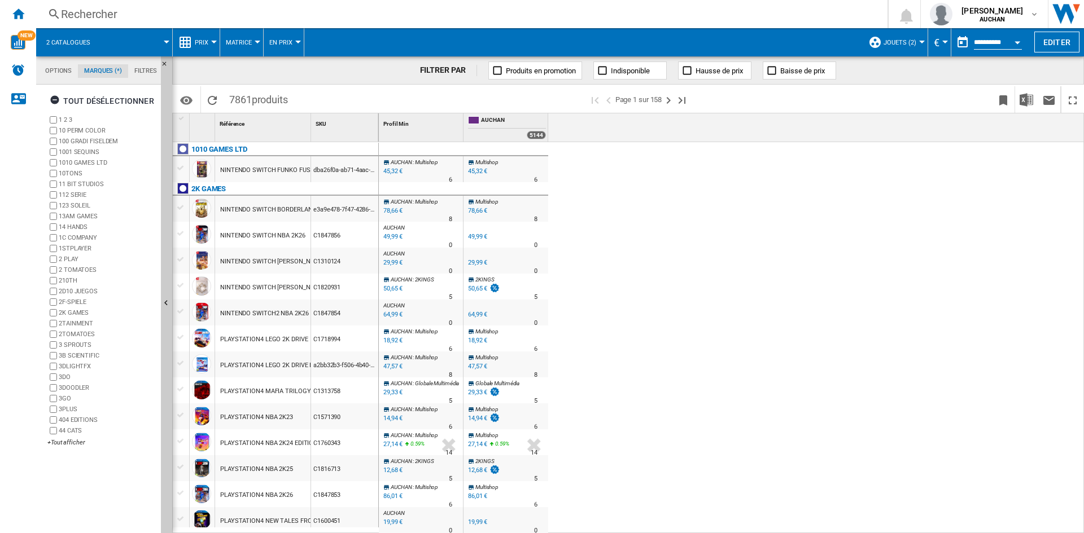
scroll to position [43, 0]
click at [135, 71] on md-tab-item "Filtres" at bounding box center [145, 71] width 35 height 14
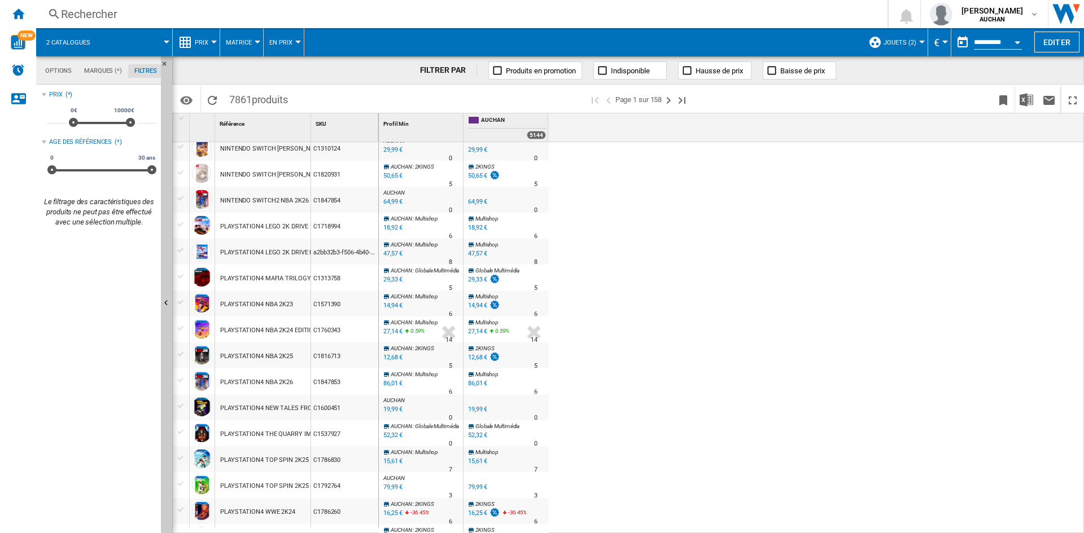
scroll to position [0, 0]
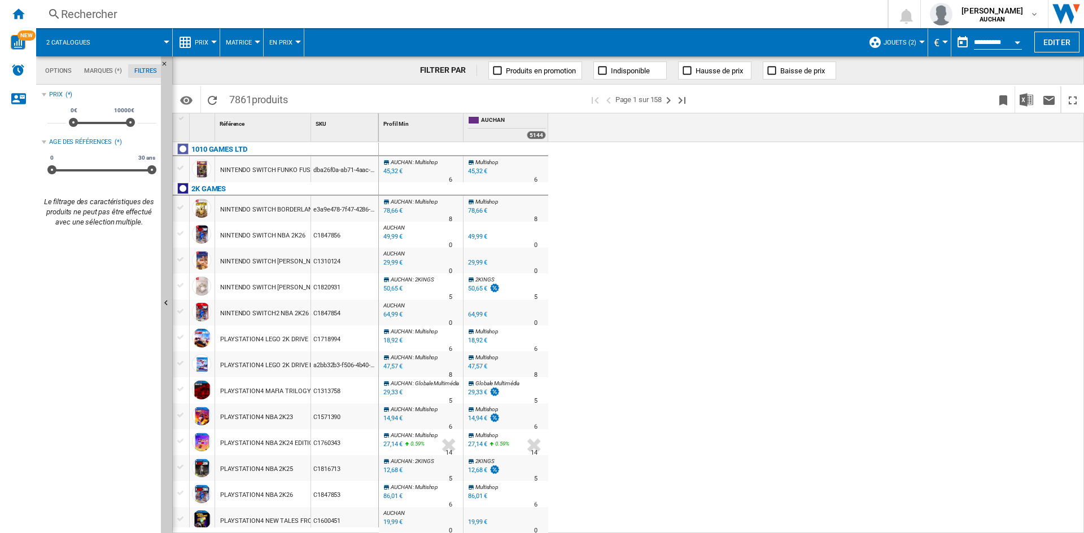
click at [161, 42] on span at bounding box center [136, 42] width 60 height 28
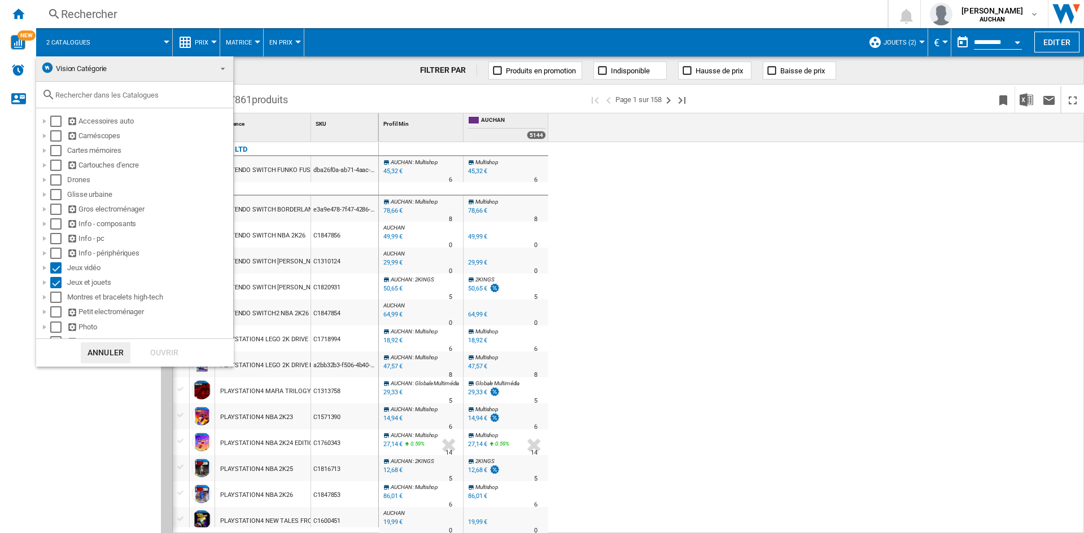
click at [216, 67] on span at bounding box center [220, 68] width 14 height 16
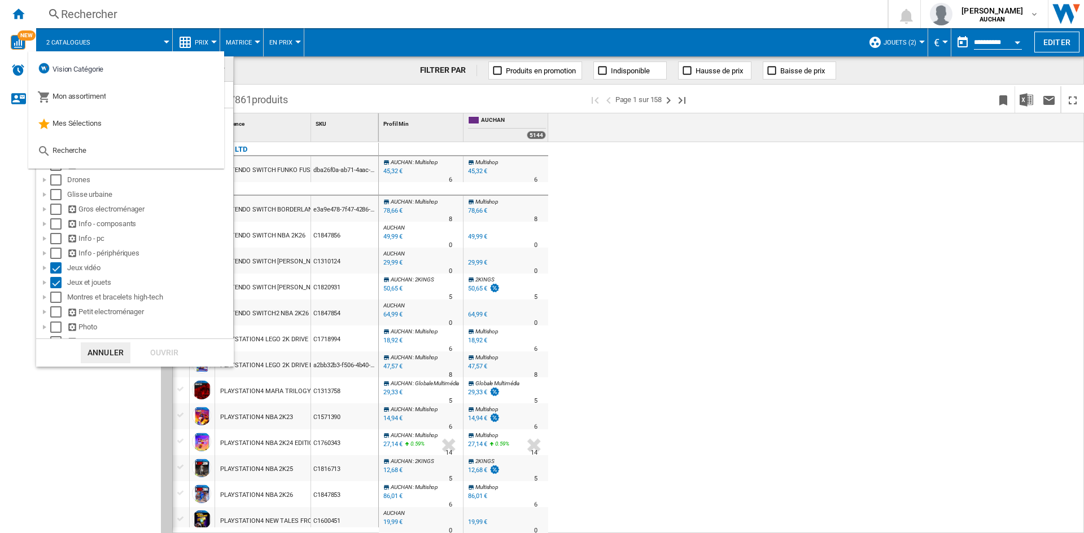
click at [263, 68] on md-backdrop at bounding box center [542, 266] width 1084 height 533
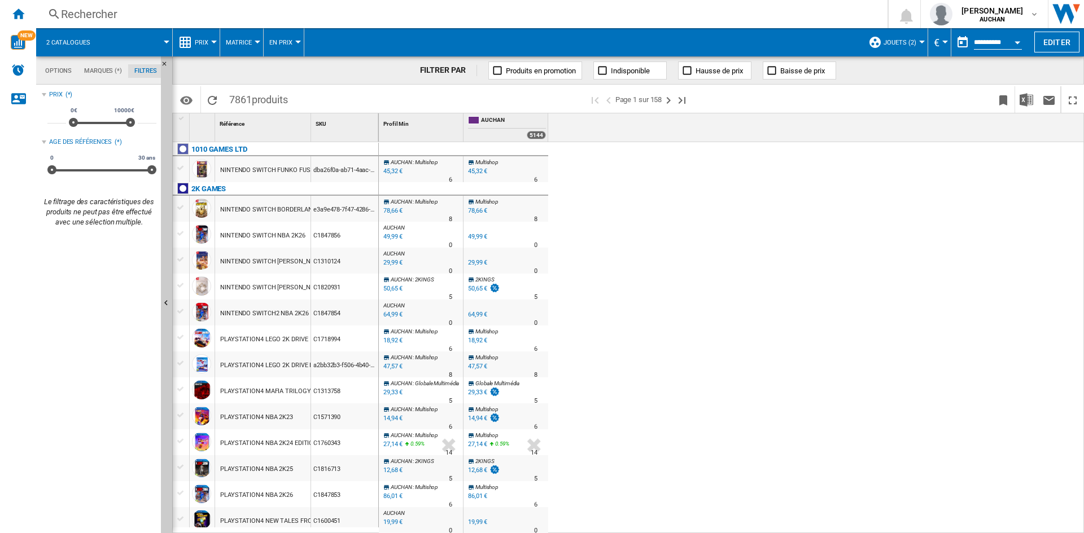
click at [166, 40] on span at bounding box center [136, 42] width 60 height 28
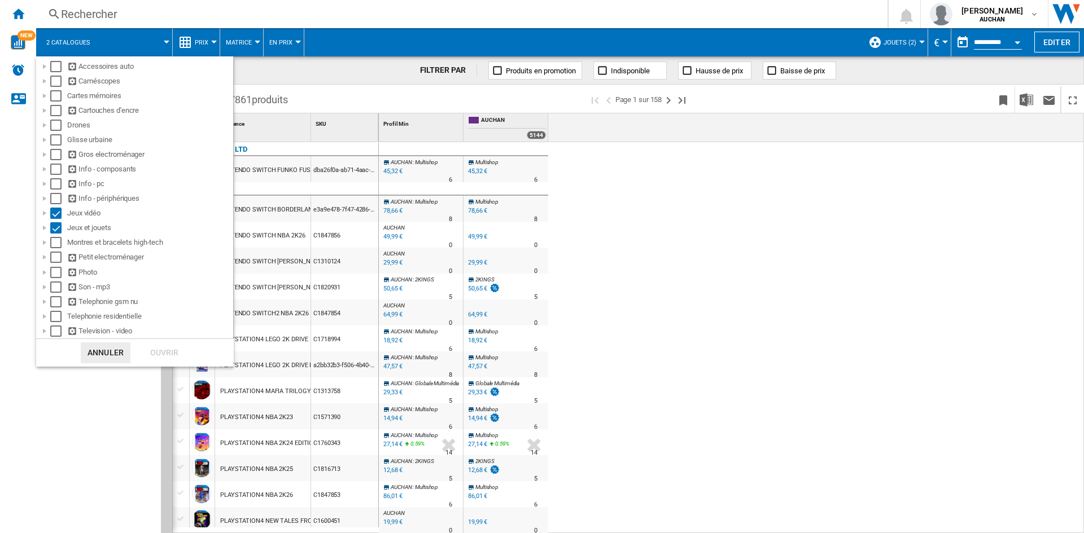
click at [50, 421] on md-backdrop at bounding box center [542, 266] width 1084 height 533
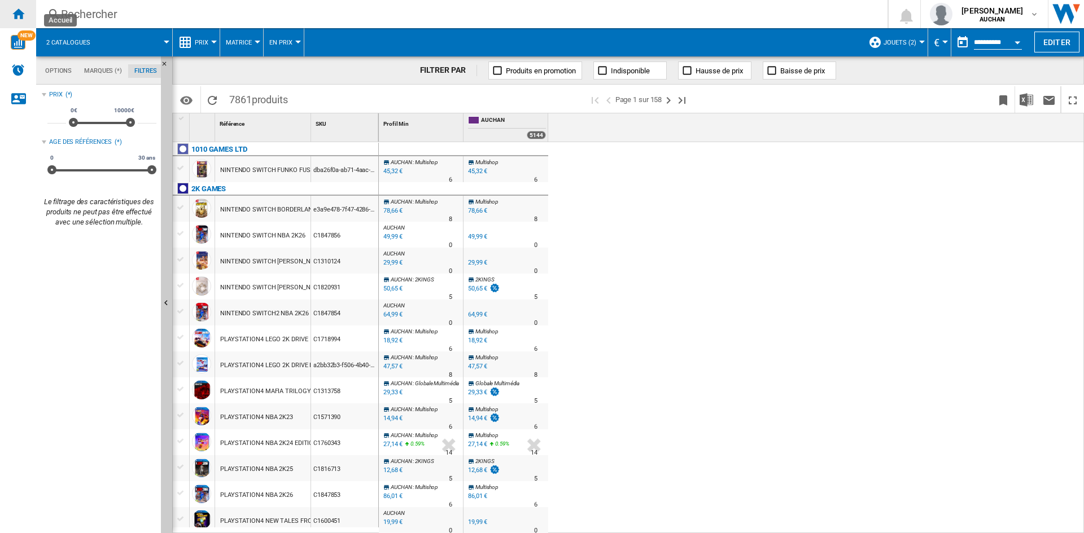
click at [27, 15] on div "Accueil" at bounding box center [18, 14] width 36 height 28
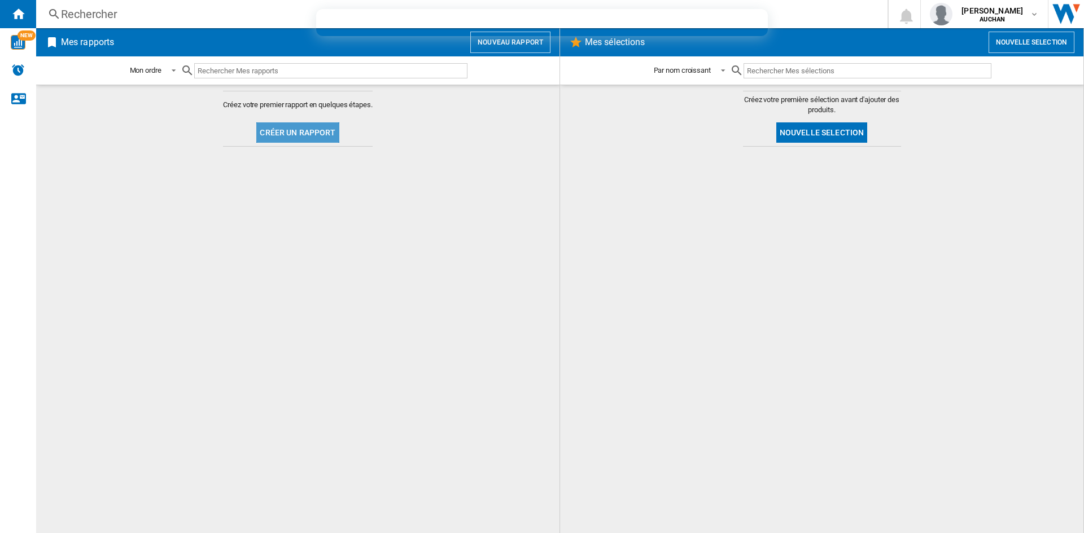
click at [300, 129] on button "Créer un rapport" at bounding box center [297, 133] width 82 height 20
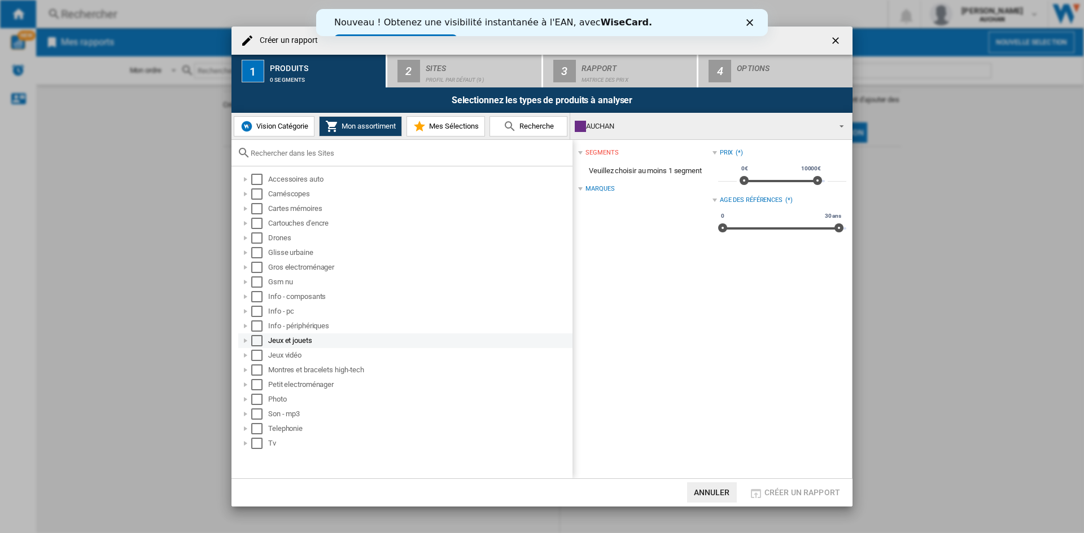
click at [253, 346] on div "Select" at bounding box center [256, 340] width 11 height 11
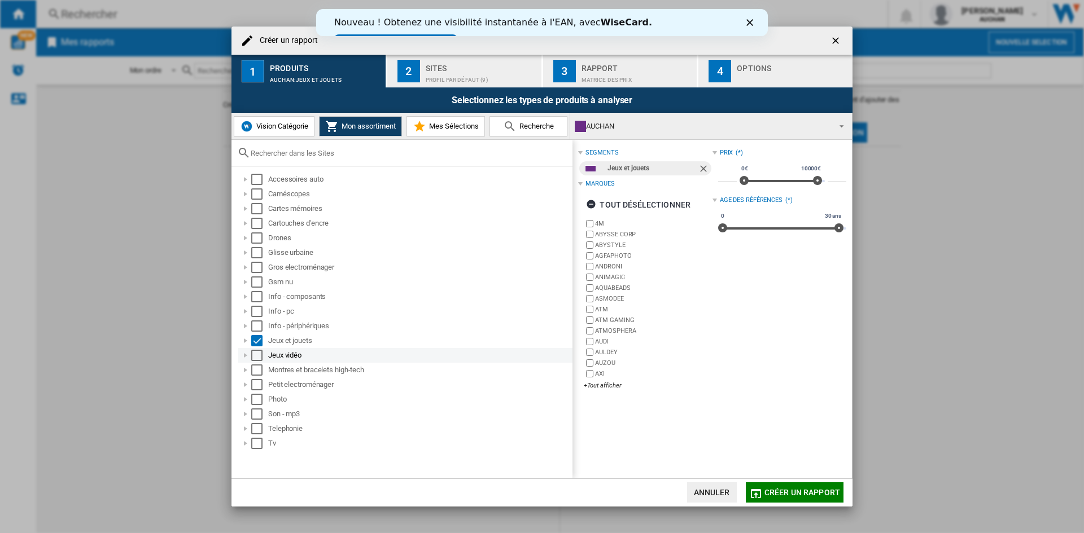
click at [255, 358] on div "Select" at bounding box center [256, 355] width 11 height 11
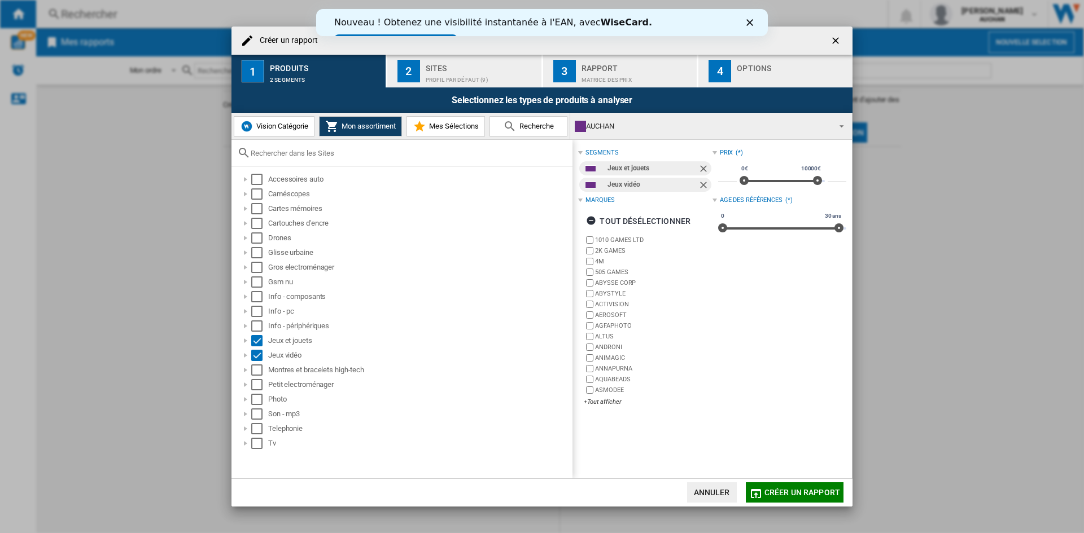
click at [464, 80] on div "Profil par défaut (9)" at bounding box center [481, 77] width 111 height 12
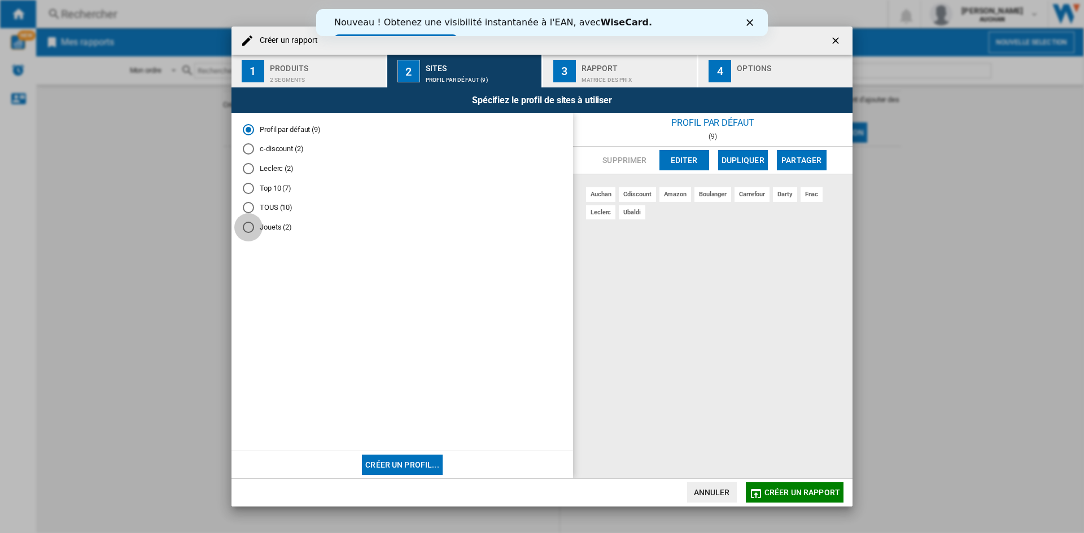
click at [248, 229] on div "Jouets (2)" at bounding box center [248, 227] width 11 height 11
click at [613, 84] on button "3 Rapport Matrice des prix" at bounding box center [620, 71] width 155 height 33
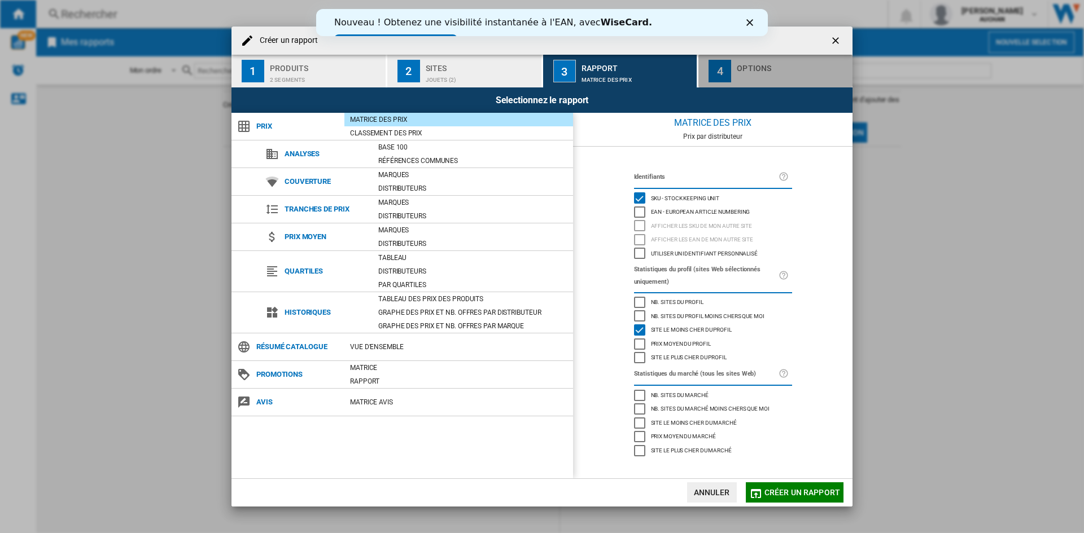
click at [763, 71] on div "Créer un ..." at bounding box center [792, 77] width 111 height 12
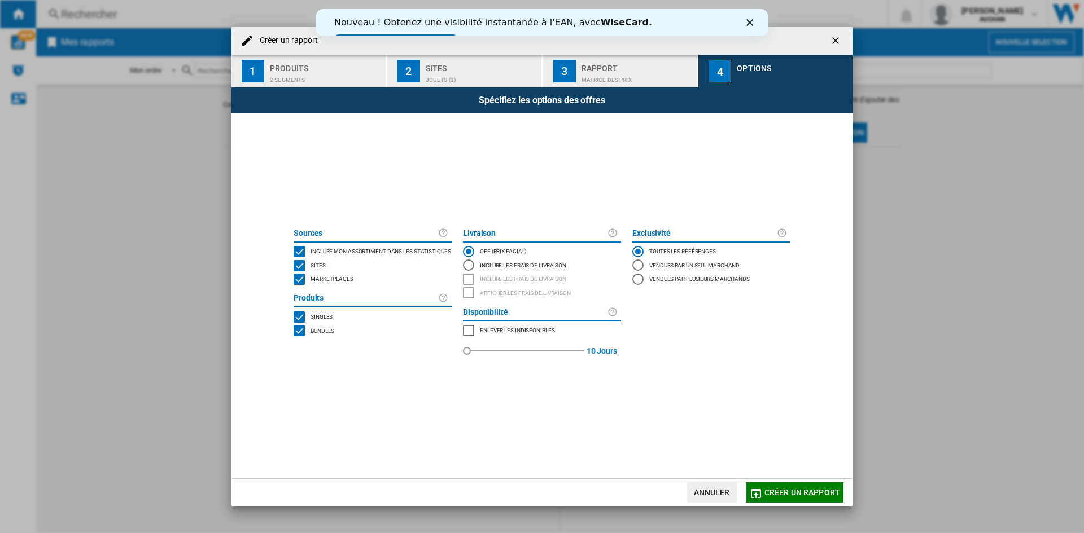
click at [783, 489] on span "Créer un rapport" at bounding box center [802, 492] width 76 height 9
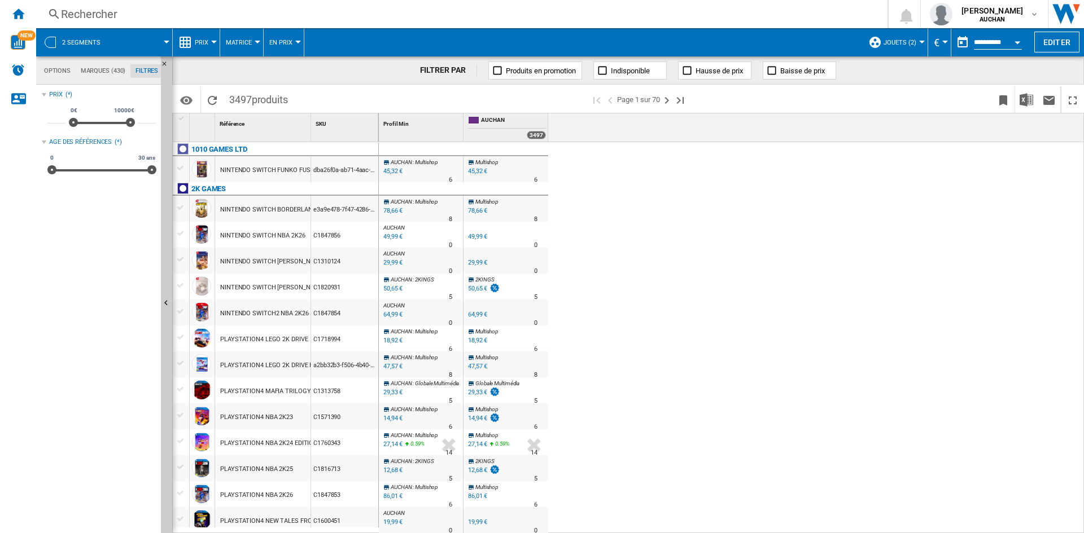
click at [907, 47] on button "Jouets (2)" at bounding box center [902, 42] width 38 height 28
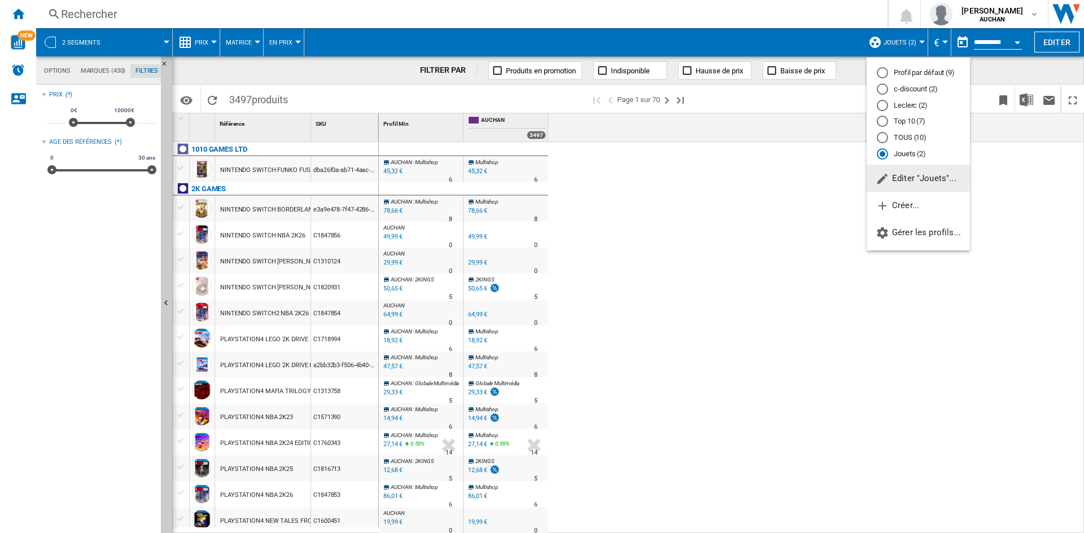
click at [691, 190] on md-backdrop at bounding box center [542, 266] width 1084 height 533
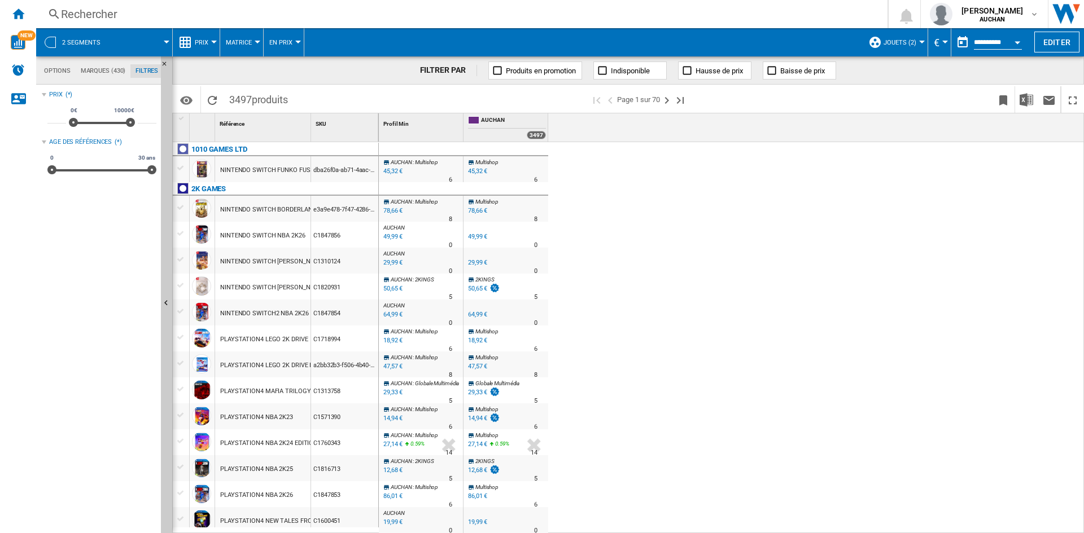
click at [95, 73] on md-tab-item "Marques (430)" at bounding box center [103, 71] width 55 height 14
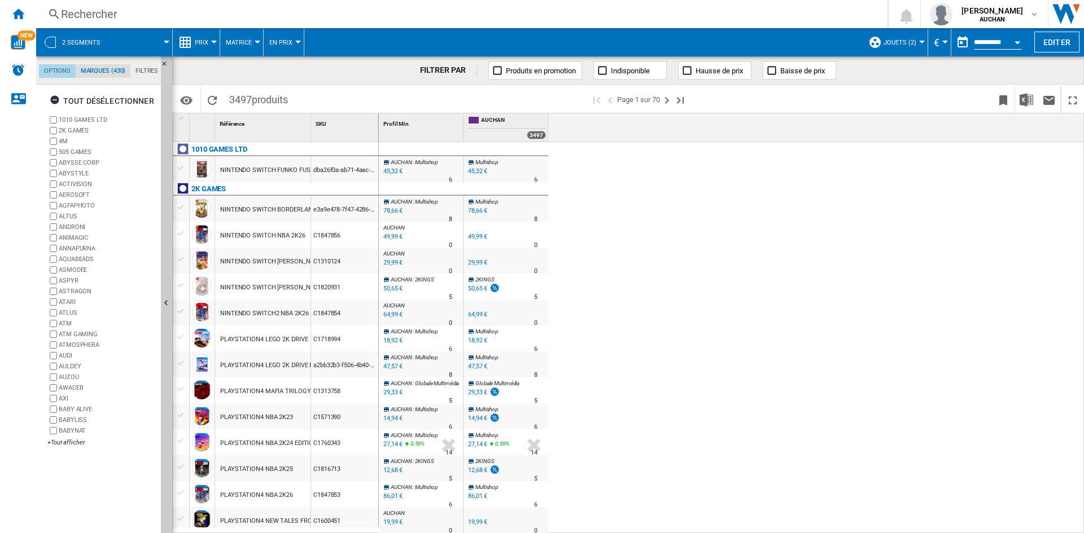
click at [67, 74] on md-tab-item "Options" at bounding box center [57, 71] width 37 height 14
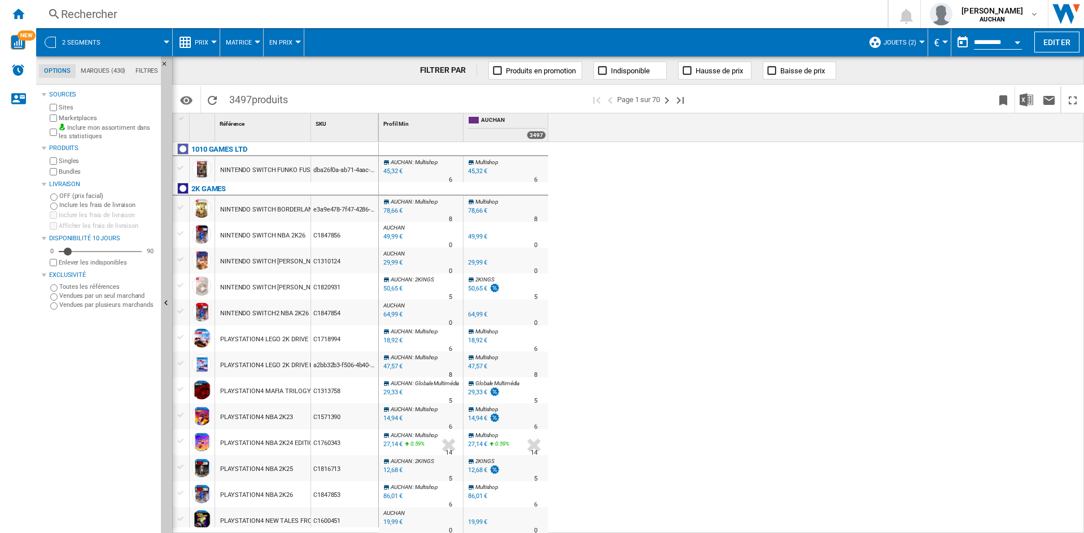
click at [164, 43] on div at bounding box center [167, 42] width 6 height 3
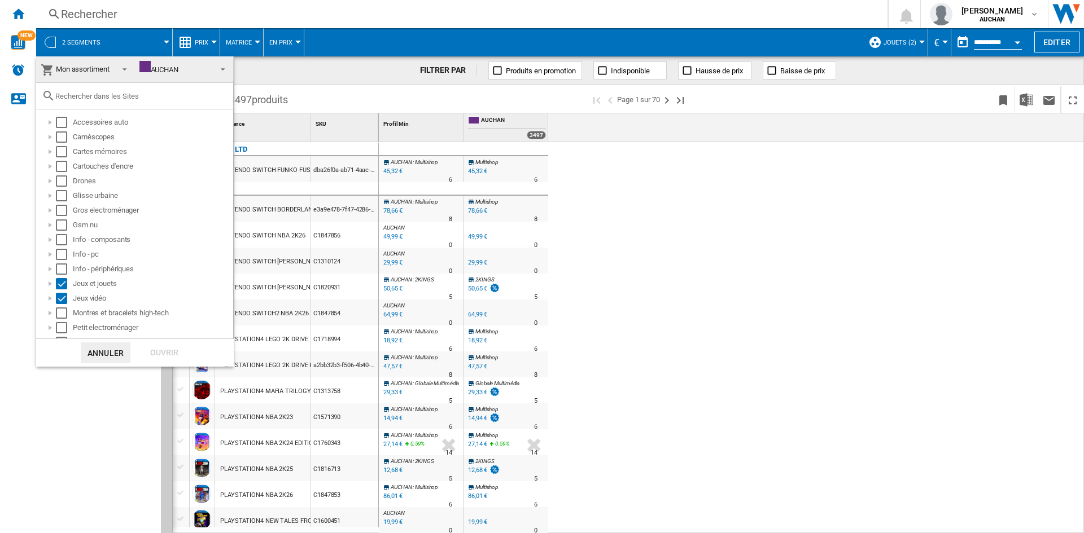
click at [119, 67] on span at bounding box center [122, 68] width 14 height 16
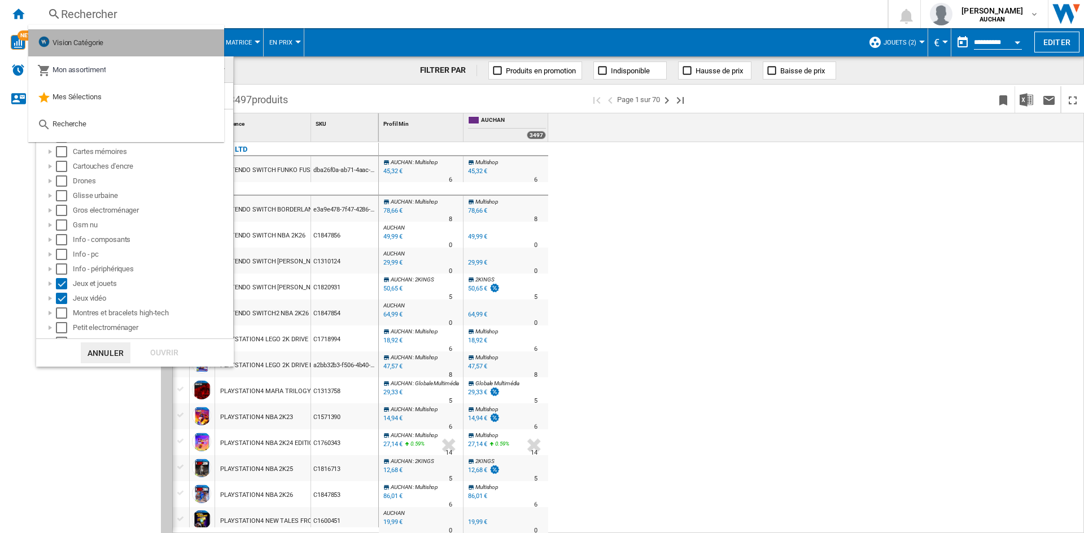
click at [96, 42] on span "Vision Catégorie" at bounding box center [78, 42] width 51 height 8
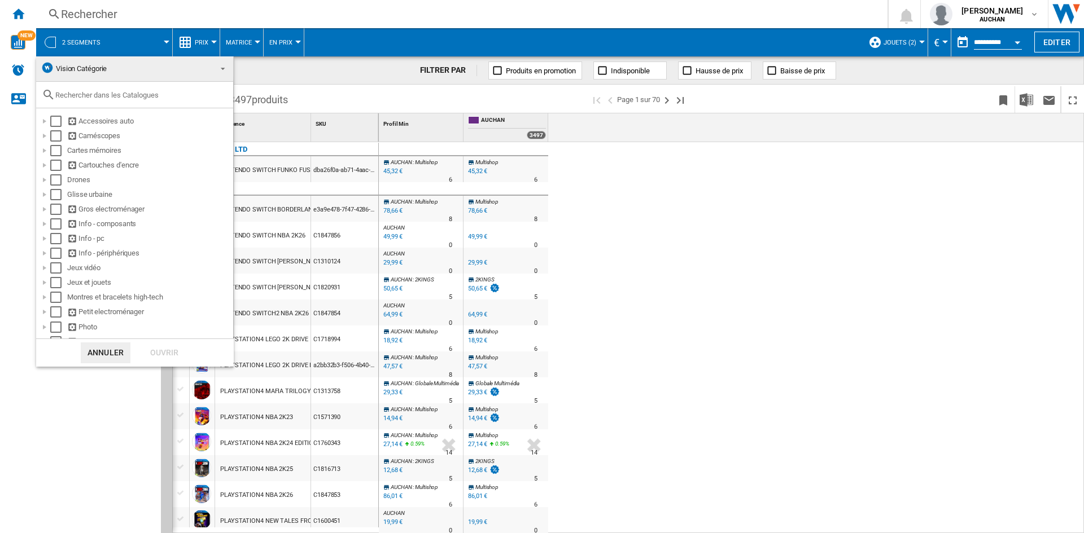
click at [123, 407] on md-backdrop at bounding box center [542, 266] width 1084 height 533
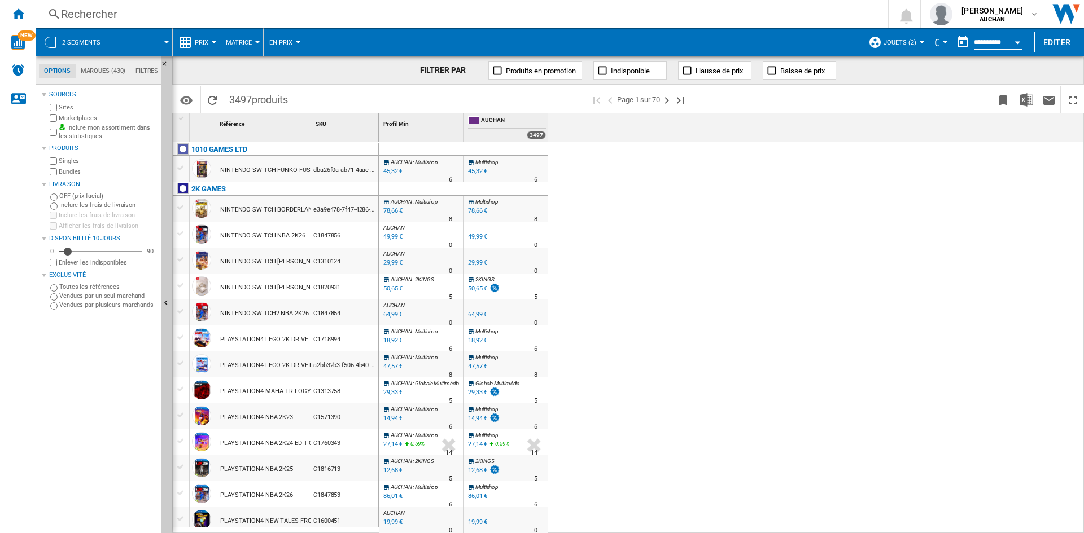
click at [107, 399] on div "Sources Sites Marketplaces Inclure mon assortiment dans les statistiques Produi…" at bounding box center [99, 311] width 115 height 446
click at [111, 38] on div "2 segments" at bounding box center [104, 42] width 125 height 28
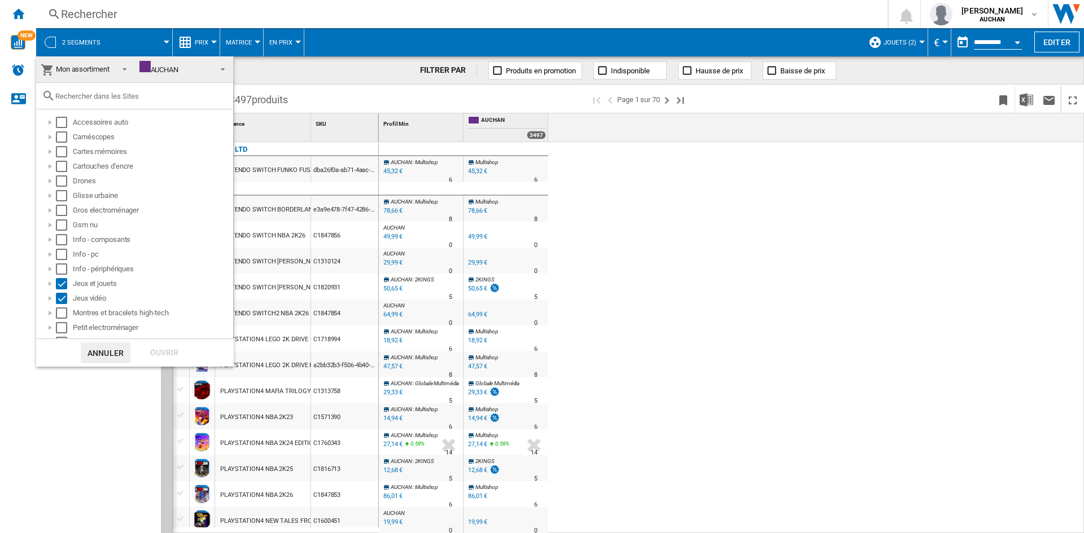
click at [115, 69] on span at bounding box center [122, 68] width 14 height 16
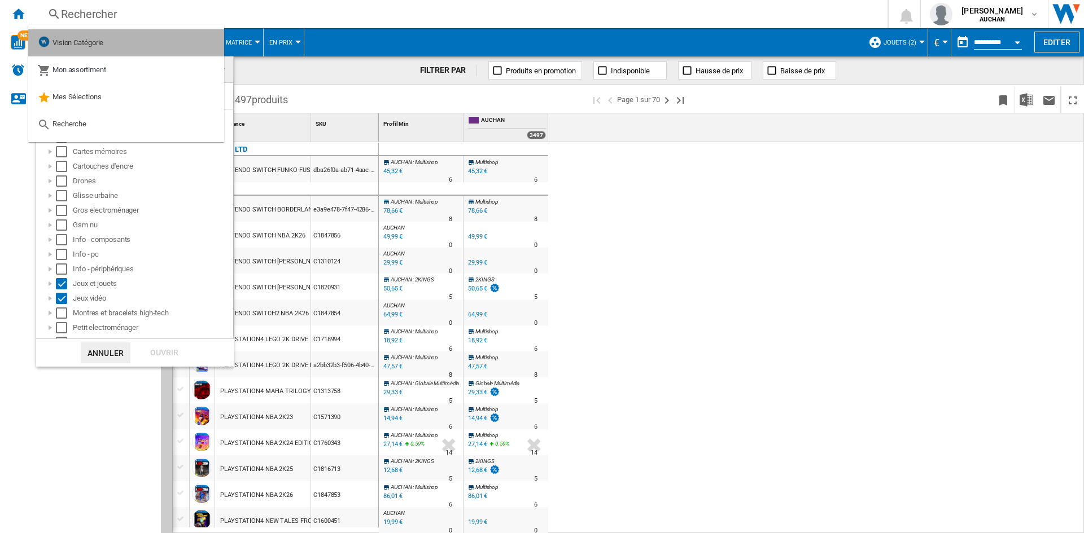
click at [89, 36] on div "Vision Catégorie" at bounding box center [70, 43] width 66 height 16
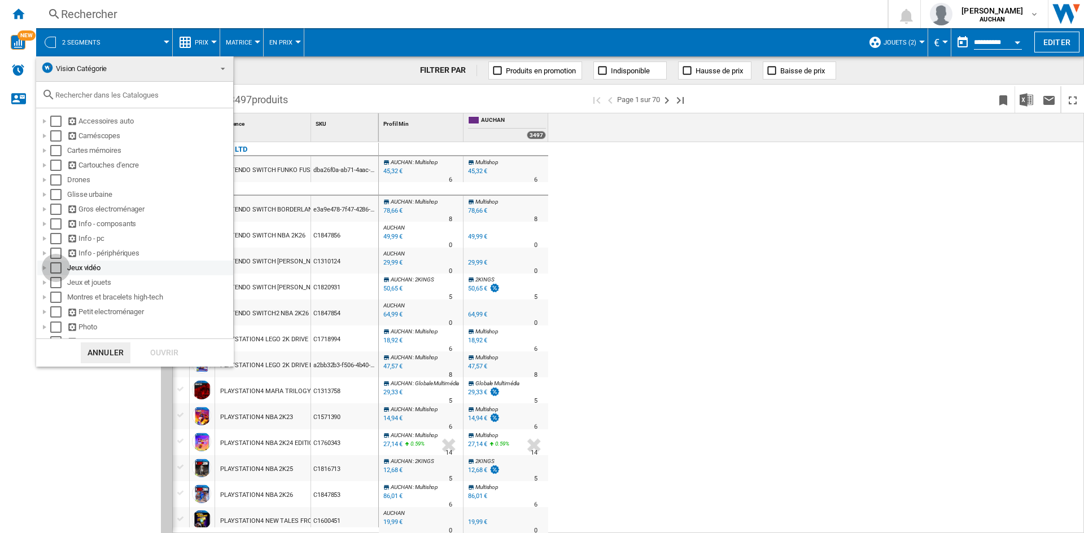
click at [52, 268] on div "Select" at bounding box center [55, 268] width 11 height 11
click at [53, 283] on div "Select" at bounding box center [55, 282] width 11 height 11
click at [173, 351] on div "Ouvrir" at bounding box center [164, 353] width 50 height 21
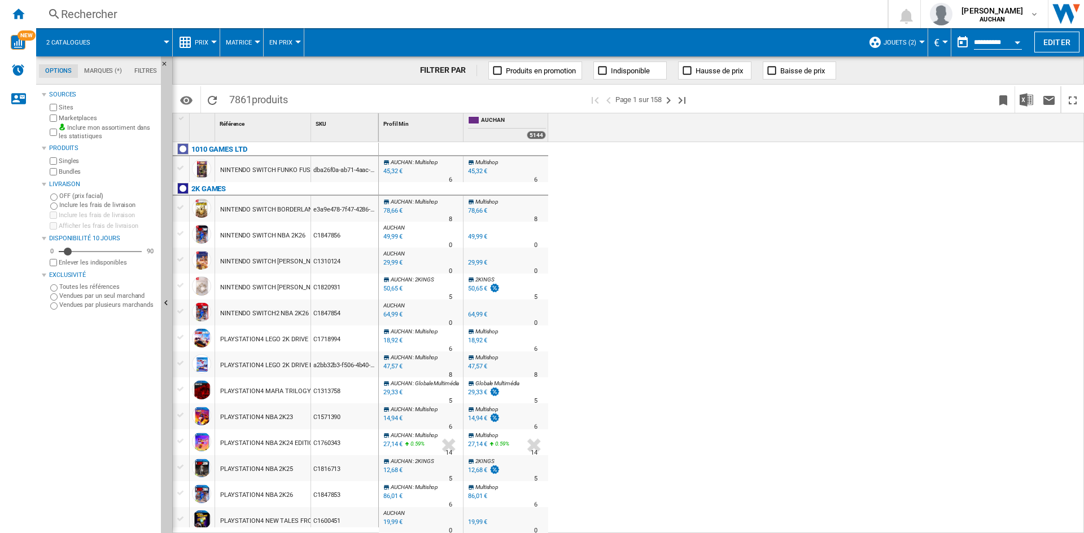
click at [132, 36] on span at bounding box center [136, 42] width 60 height 28
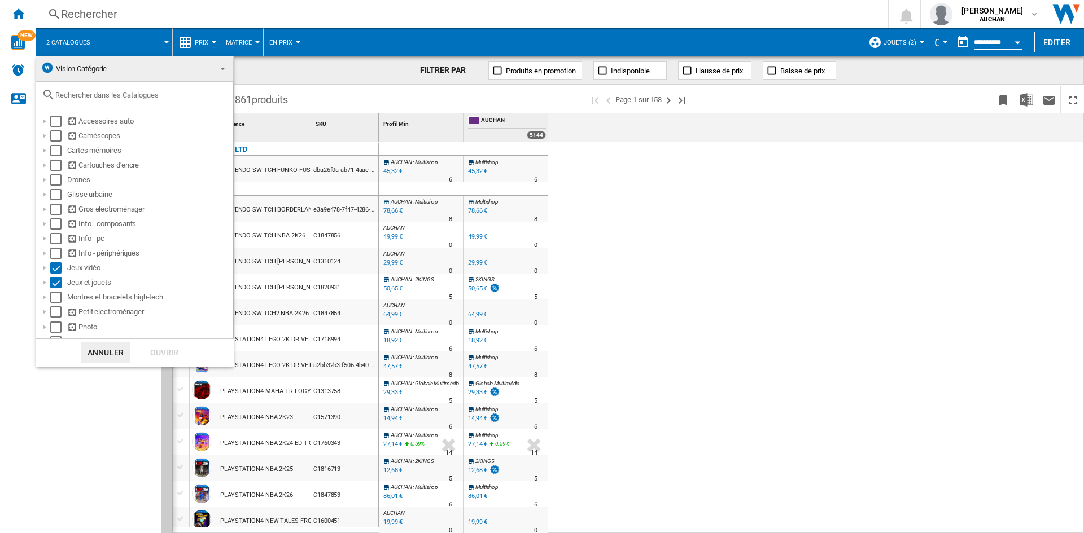
click at [114, 69] on span "Vision Catégorie" at bounding box center [126, 69] width 170 height 16
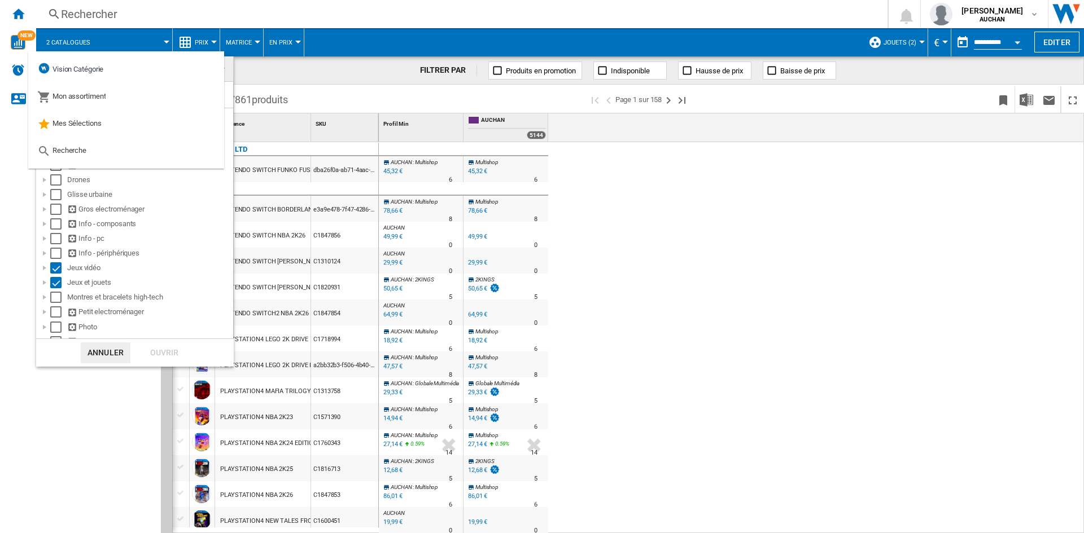
click at [105, 422] on md-backdrop at bounding box center [542, 266] width 1084 height 533
